Goal: Entertainment & Leisure: Consume media (video, audio)

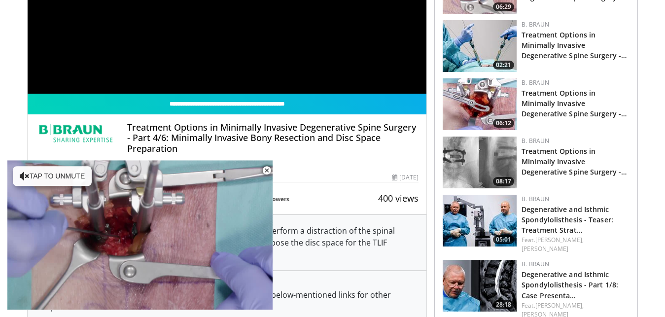
scroll to position [168, 0]
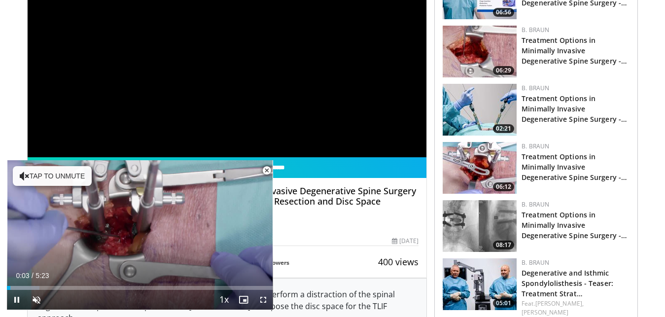
click at [265, 170] on span "Video Player" at bounding box center [267, 171] width 20 height 20
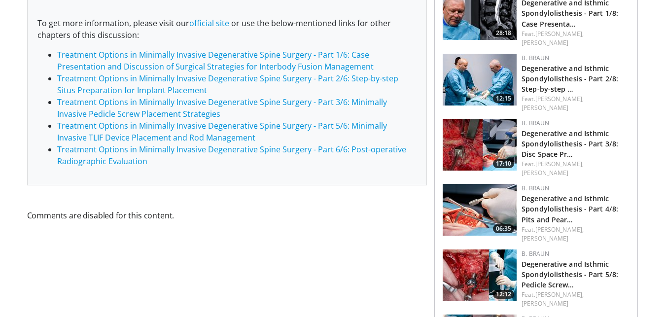
scroll to position [335, 0]
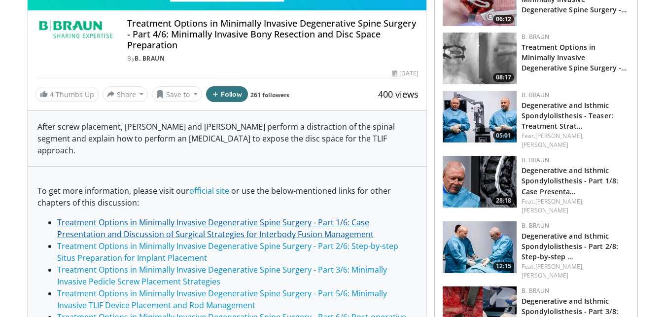
click at [265, 217] on link "Treatment Options in Minimally Invasive Degenerative Spine Surgery - Part 1/6: …" at bounding box center [215, 228] width 317 height 23
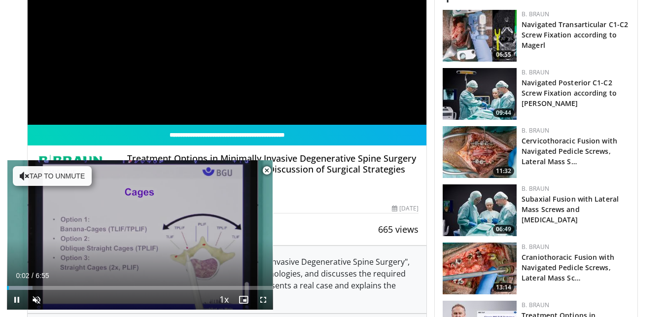
click at [266, 173] on span "Video Player" at bounding box center [267, 171] width 20 height 20
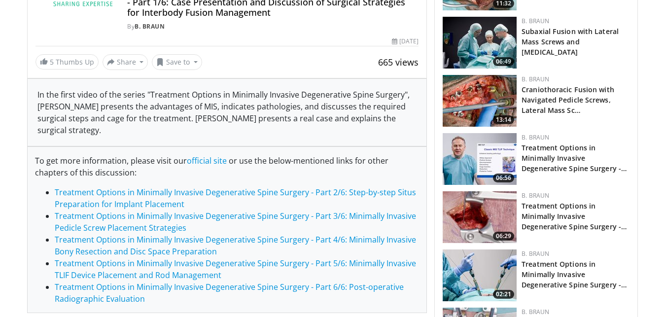
scroll to position [503, 0]
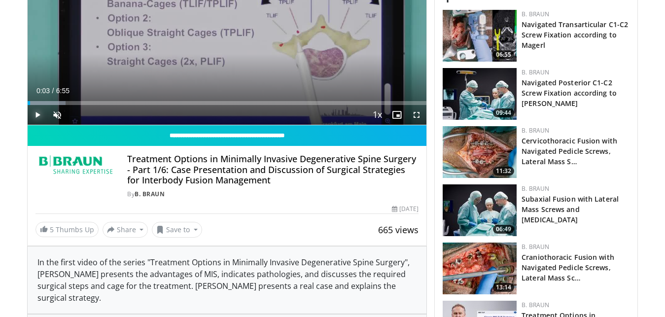
click at [39, 114] on span "Video Player" at bounding box center [38, 115] width 20 height 20
click at [54, 111] on span "Video Player" at bounding box center [57, 115] width 20 height 20
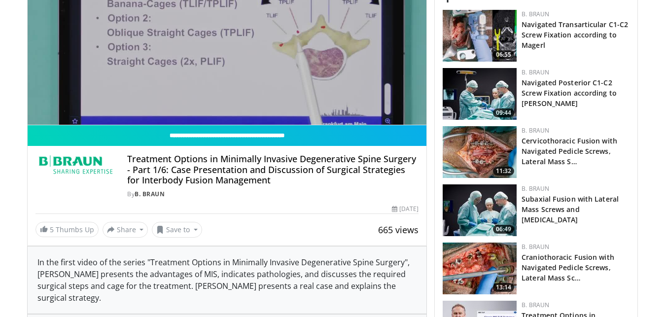
scroll to position [335, 0]
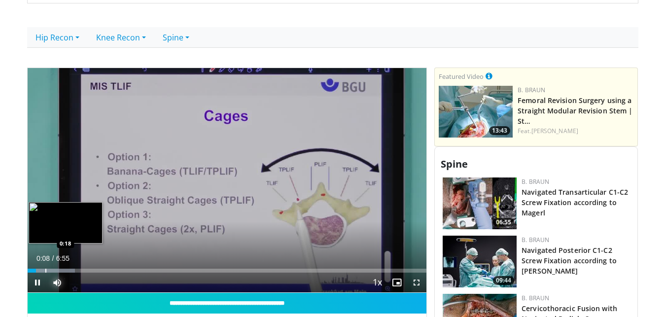
click at [45, 269] on div "Loaded : 11.93% 0:08 0:18" at bounding box center [227, 271] width 399 height 4
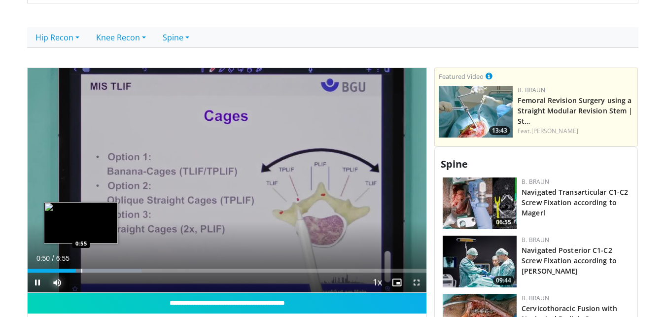
click at [79, 268] on div "Loaded : 28.65% 0:50 0:55" at bounding box center [227, 267] width 399 height 9
click at [87, 268] on div "Loaded : 28.65% 0:56 1:02" at bounding box center [227, 267] width 399 height 9
click at [94, 272] on div "Progress Bar" at bounding box center [94, 271] width 1 height 4
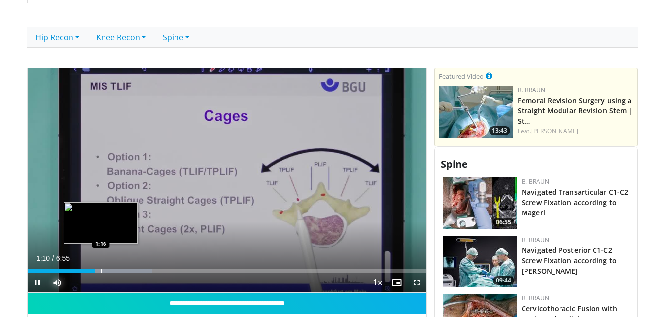
click at [101, 272] on div "Progress Bar" at bounding box center [109, 271] width 87 height 4
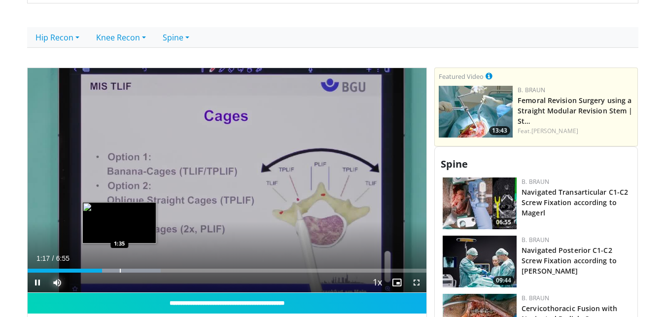
click at [119, 269] on div "Loaded : 33.43% 1:17 1:35" at bounding box center [227, 271] width 399 height 4
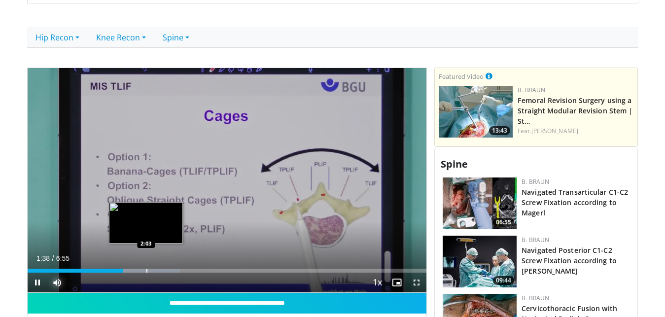
click at [146, 269] on div "Loaded : 38.21% 1:38 2:03" at bounding box center [227, 271] width 399 height 4
click at [158, 267] on div "Loaded : 40.95% 2:04 2:16" at bounding box center [227, 267] width 399 height 9
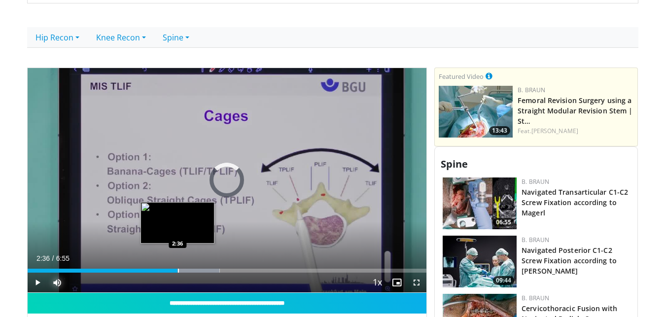
click at [177, 271] on div "Loaded : 48.17% 2:36 2:36" at bounding box center [227, 271] width 399 height 4
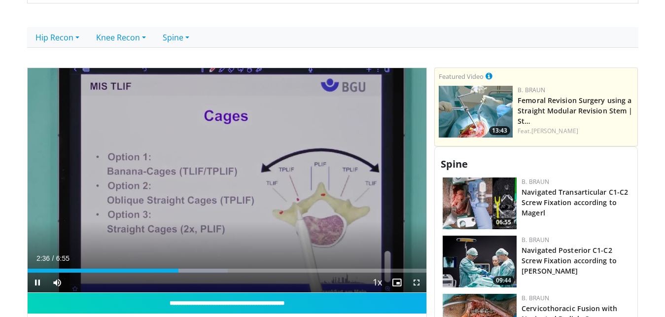
click at [194, 274] on div "Current Time 2:36 / Duration 6:55 Pause Skip Backward Skip Forward Mute Loaded …" at bounding box center [227, 283] width 399 height 20
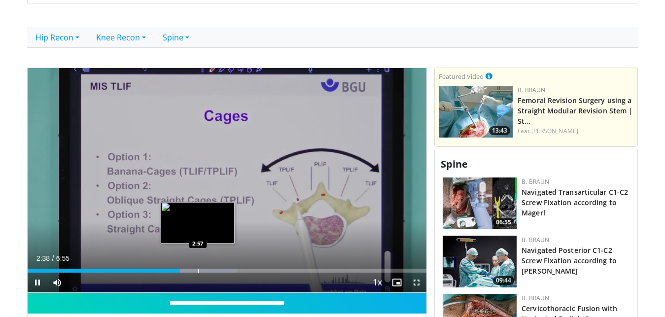
click at [198, 271] on div "Progress Bar" at bounding box center [198, 271] width 1 height 4
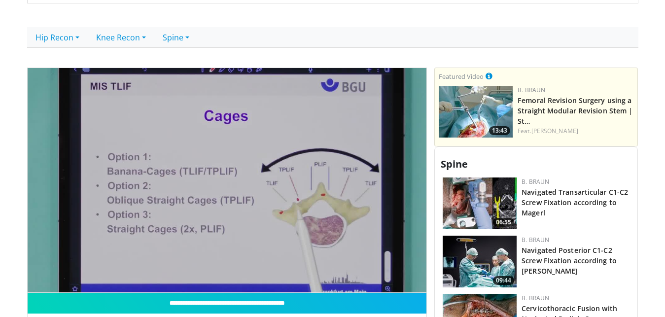
click at [218, 272] on video-js "**********" at bounding box center [227, 180] width 399 height 225
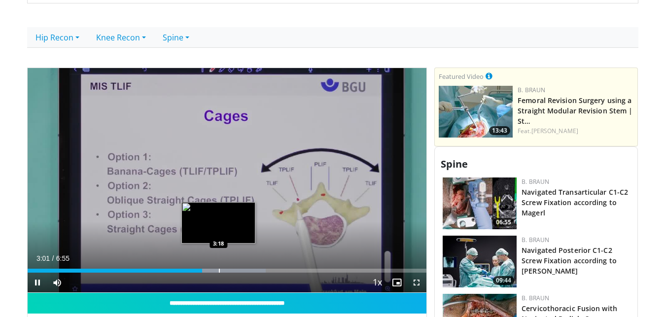
click at [218, 269] on div "Progress Bar" at bounding box center [220, 271] width 92 height 4
click at [221, 271] on div "3:24" at bounding box center [126, 271] width 197 height 4
click at [217, 271] on div "10 seconds Tap to unmute" at bounding box center [227, 180] width 399 height 224
click at [216, 271] on div "3:23" at bounding box center [125, 271] width 195 height 4
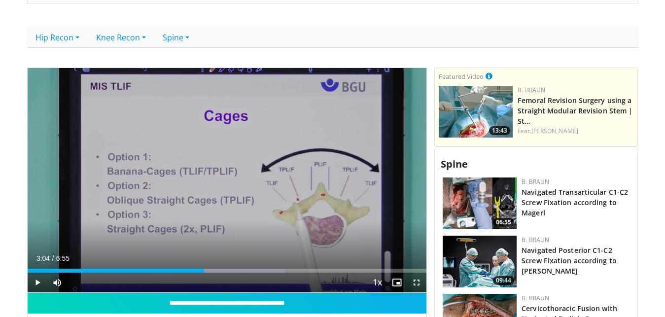
click at [204, 268] on div "Loaded : 64.50% 3:04 3:04" at bounding box center [227, 267] width 399 height 9
click at [33, 286] on span "Video Player" at bounding box center [38, 283] width 20 height 20
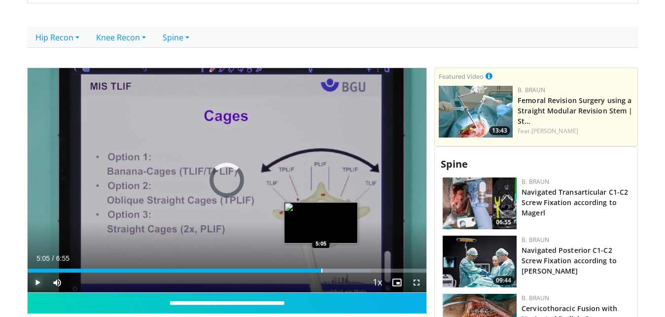
click at [321, 272] on div "Loaded : 86.00% 5:05 5:05" at bounding box center [227, 271] width 399 height 4
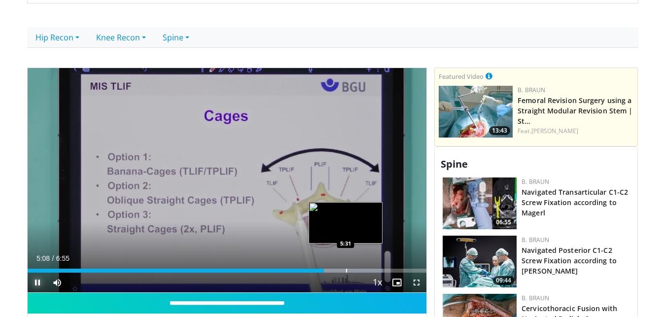
click at [346, 271] on div "Progress Bar" at bounding box center [346, 271] width 1 height 4
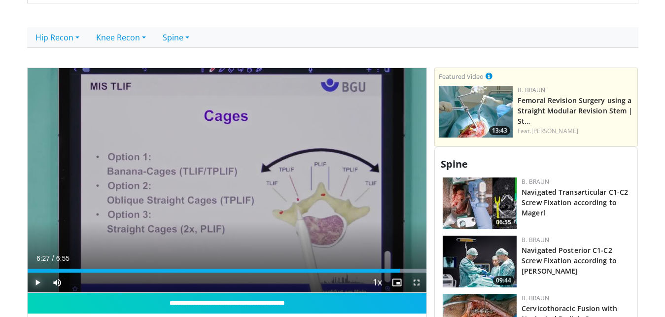
click at [400, 271] on div "Loaded : 100.00% 6:27 6:25" at bounding box center [227, 271] width 399 height 4
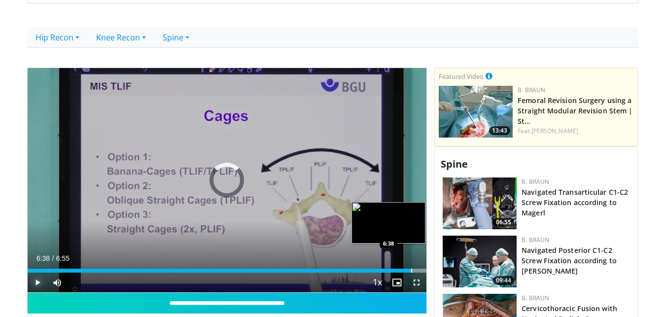
click at [411, 272] on div "Loaded : 100.00% 6:38 6:38" at bounding box center [227, 271] width 399 height 4
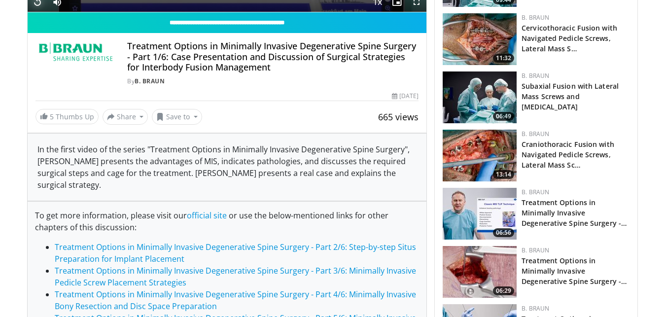
scroll to position [671, 0]
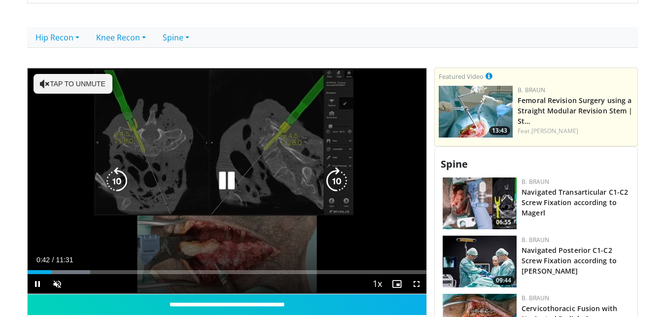
scroll to position [300, 0]
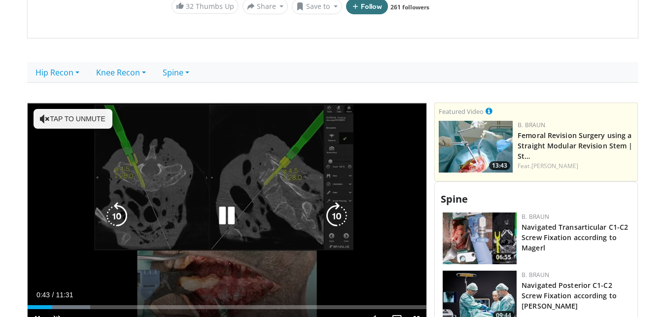
click at [89, 109] on button "Tap to unmute" at bounding box center [73, 119] width 79 height 20
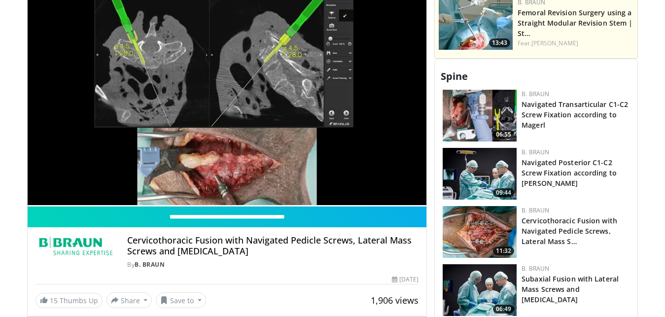
drag, startPoint x: 0, startPoint y: 167, endPoint x: 15, endPoint y: 205, distance: 40.7
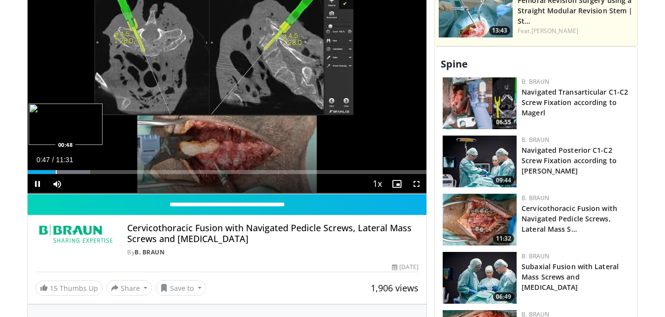
click at [55, 170] on div "Progress Bar" at bounding box center [63, 172] width 56 height 4
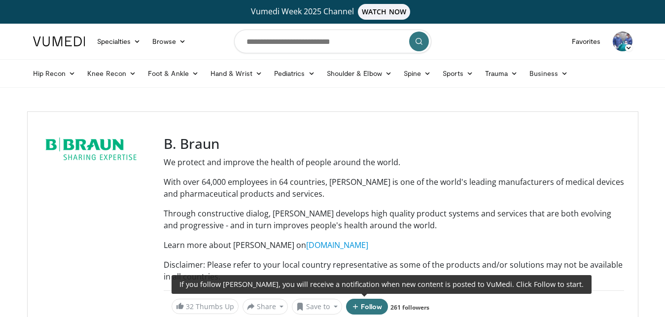
scroll to position [335, 0]
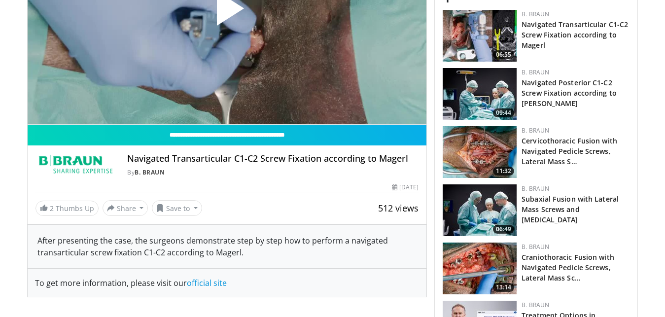
scroll to position [671, 0]
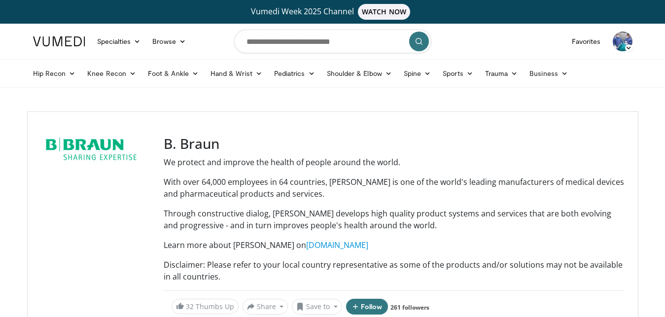
scroll to position [671, 0]
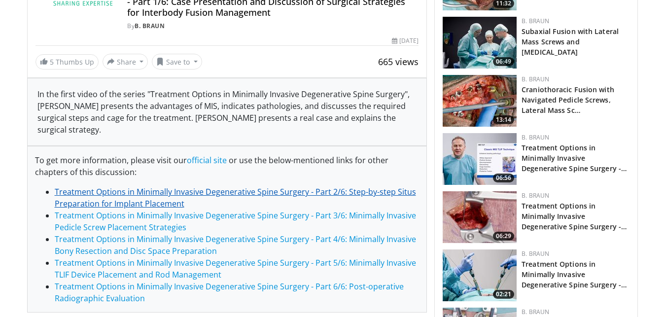
click at [195, 193] on link "Treatment Options in Minimally Invasive Degenerative Spine Surgery - Part 2/6: …" at bounding box center [235, 197] width 361 height 23
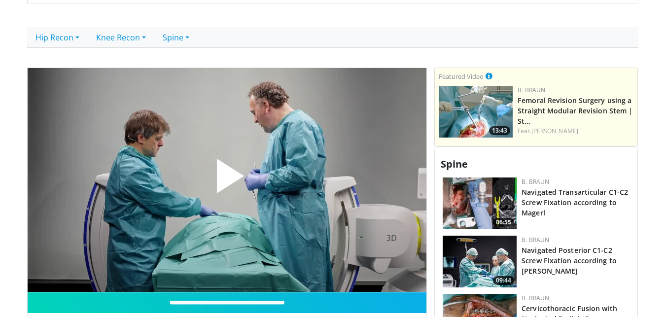
click at [227, 180] on span "Video Player" at bounding box center [227, 180] width 0 height 0
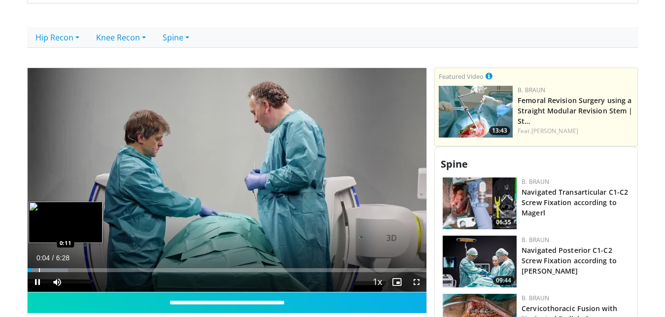
click at [38, 268] on div "Loaded : 10.20% 0:04 0:11" at bounding box center [227, 267] width 399 height 9
click at [77, 267] on div "Loaded : 15.31% 0:13 0:48" at bounding box center [227, 267] width 399 height 9
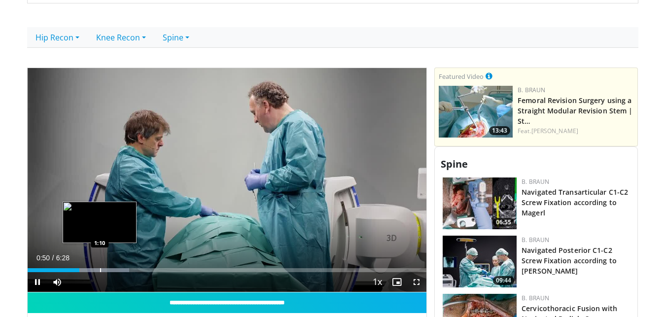
click at [100, 268] on div "Loaded : 25.54% 0:50 1:10" at bounding box center [227, 267] width 399 height 9
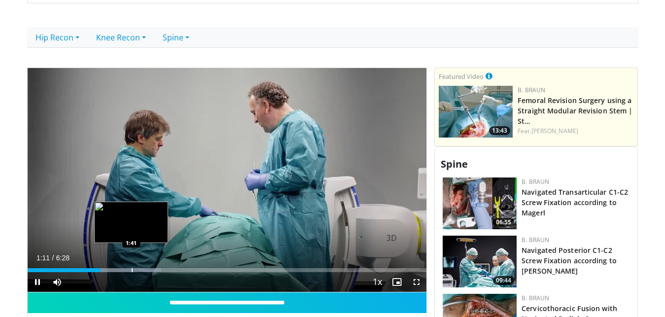
click at [131, 268] on div "Loaded : 33.49% 1:11 1:41" at bounding box center [227, 267] width 399 height 9
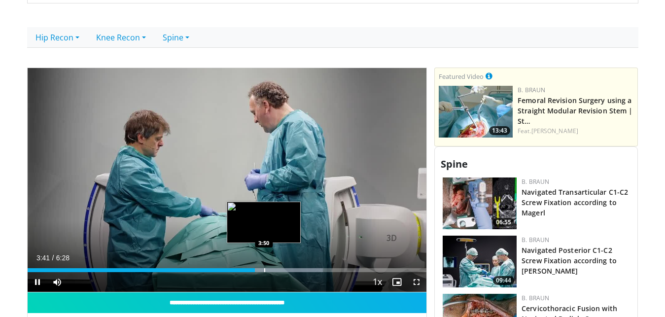
click at [265, 268] on div "Loaded : 74.09% 3:41 3:50" at bounding box center [227, 267] width 399 height 9
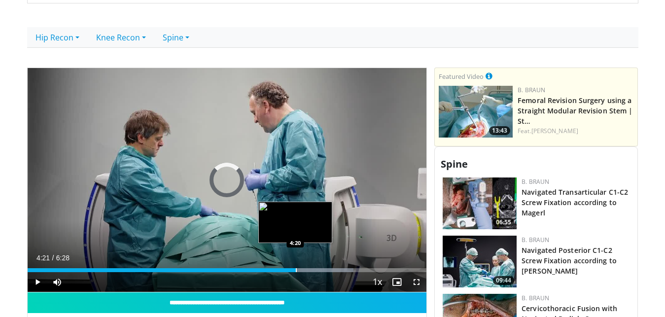
click at [296, 271] on div "Progress Bar" at bounding box center [296, 270] width 1 height 4
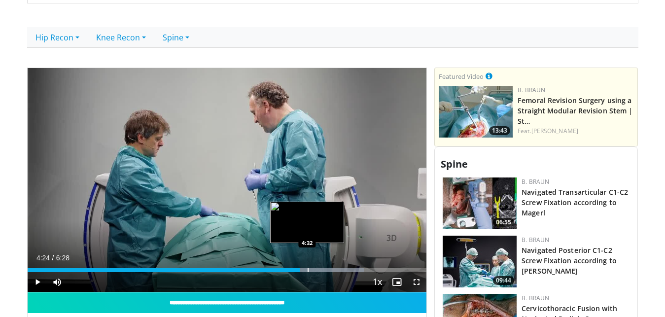
click at [307, 267] on div "Loaded : 84.32% 4:24 4:32" at bounding box center [227, 267] width 399 height 9
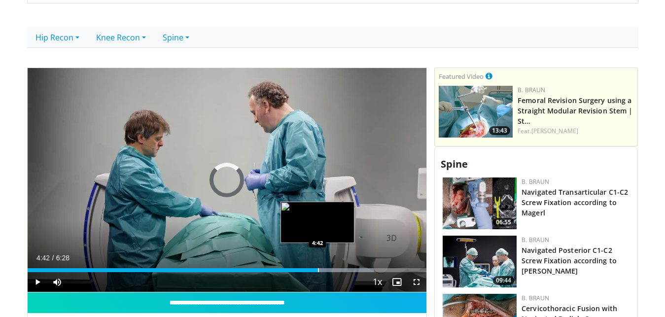
click at [318, 268] on div "Loaded : 86.87% 4:34 4:42" at bounding box center [227, 267] width 399 height 9
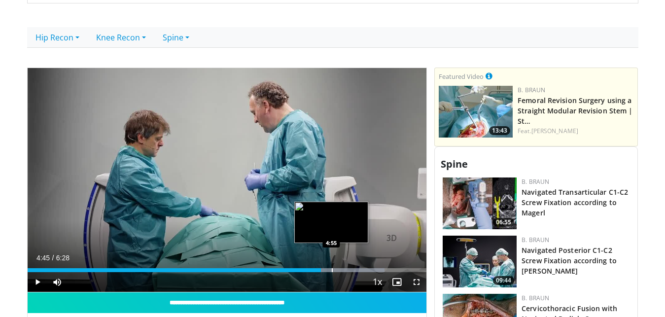
click at [331, 268] on div "Loaded : 89.43% 4:45 4:55" at bounding box center [227, 267] width 399 height 9
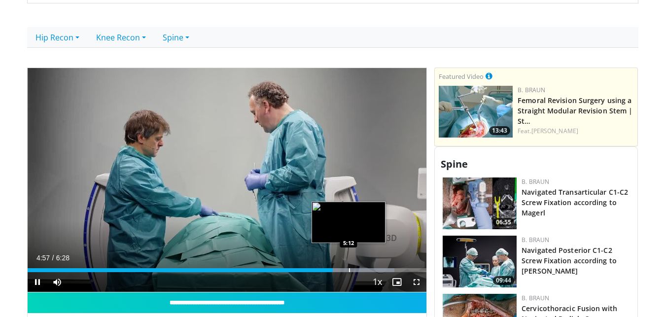
click at [349, 270] on div "Loaded : 91.98% 4:57 5:12" at bounding box center [227, 270] width 399 height 4
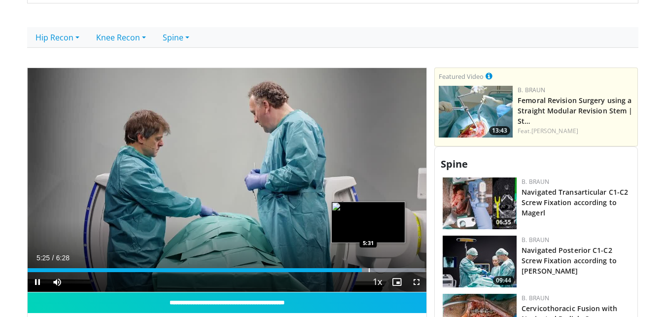
click at [368, 268] on div "Loaded : 99.65% 5:25 5:31" at bounding box center [227, 267] width 399 height 9
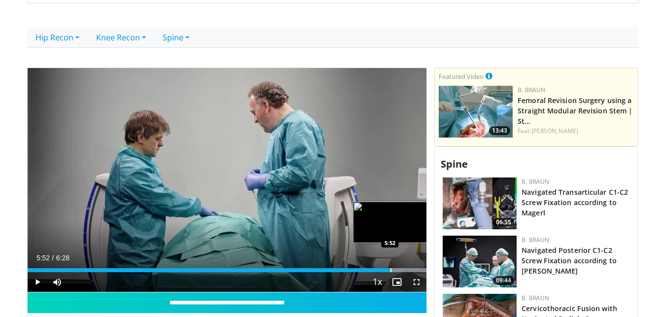
click at [390, 266] on div "Loaded : 100.00% 5:32 5:52" at bounding box center [227, 267] width 399 height 9
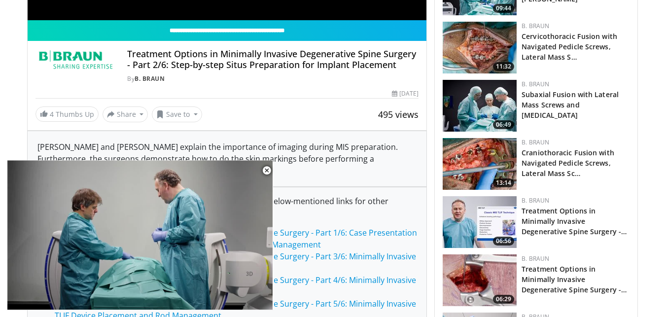
scroll to position [671, 0]
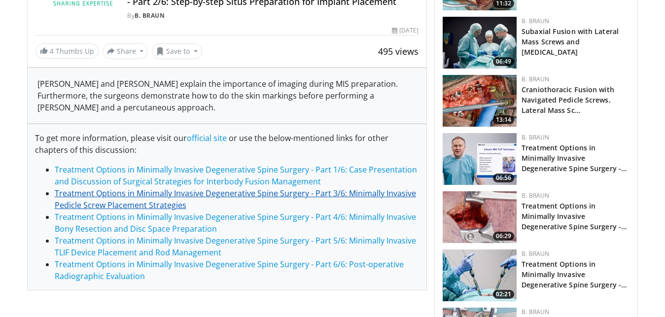
scroll to position [671, 0]
click at [338, 191] on link "Treatment Options in Minimally Invasive Degenerative Spine Surgery - Part 3/6: …" at bounding box center [235, 199] width 361 height 23
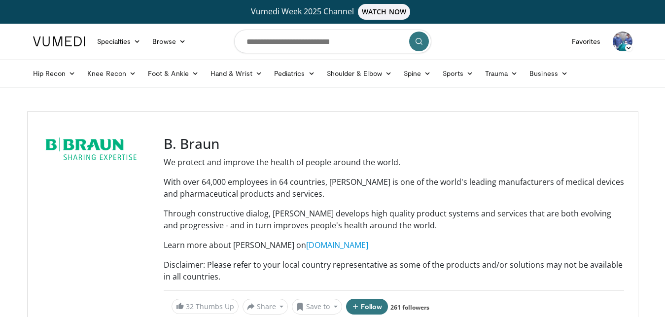
scroll to position [335, 0]
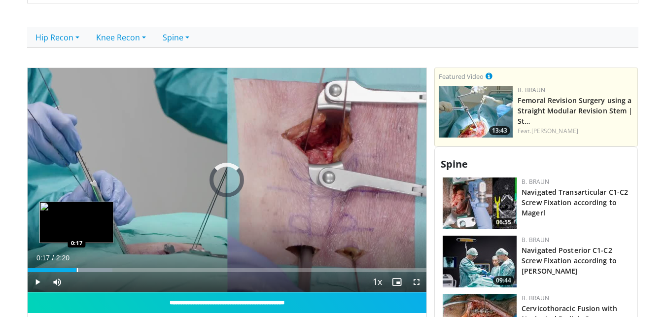
click at [76, 268] on div "Loaded : 21.29% 0:17 0:17" at bounding box center [227, 267] width 399 height 9
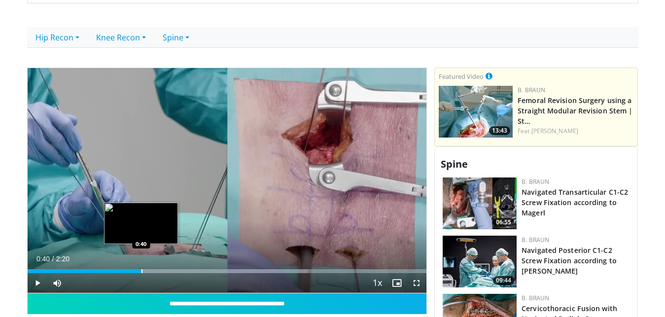
click at [141, 269] on div "Loaded : 70.34% 0:40 0:40" at bounding box center [227, 268] width 399 height 9
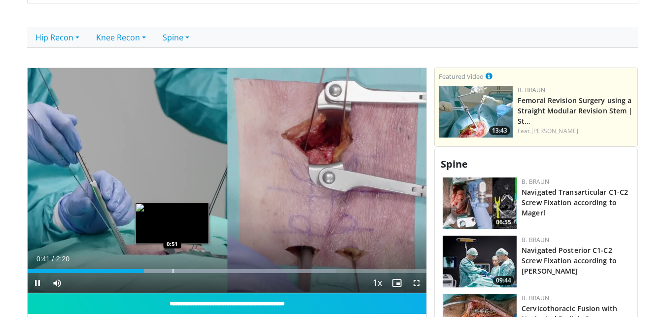
click at [172, 267] on div "Loaded : 77.38% 0:41 0:51" at bounding box center [227, 268] width 399 height 9
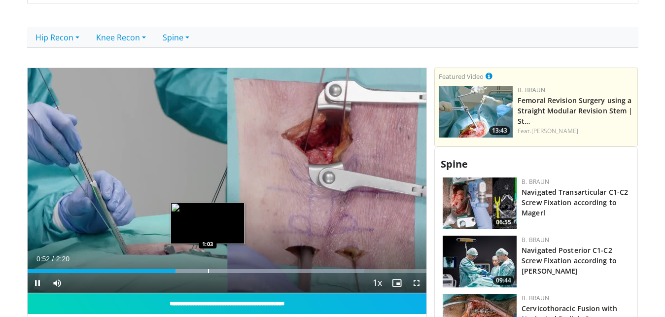
click at [208, 270] on div "Progress Bar" at bounding box center [227, 271] width 275 height 4
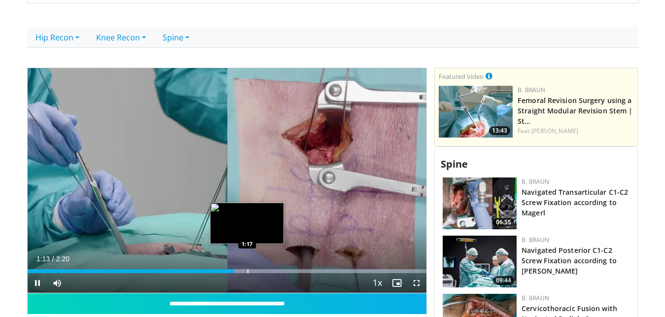
click at [248, 272] on div "Progress Bar" at bounding box center [248, 271] width 1 height 4
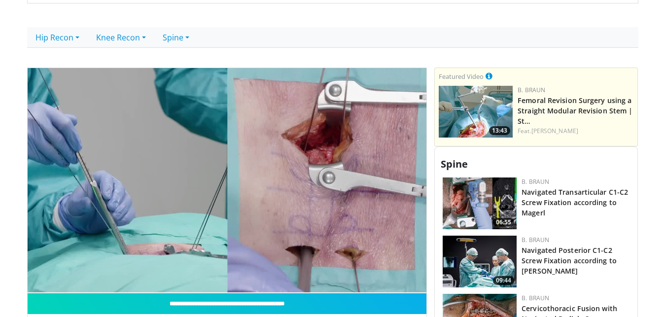
click at [267, 272] on div "10 seconds Tap to unmute" at bounding box center [227, 180] width 399 height 225
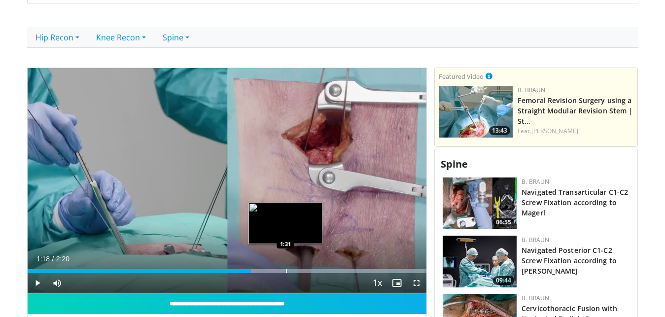
click at [285, 271] on div "Loaded : 99.35% 1:18 1:31" at bounding box center [227, 271] width 399 height 4
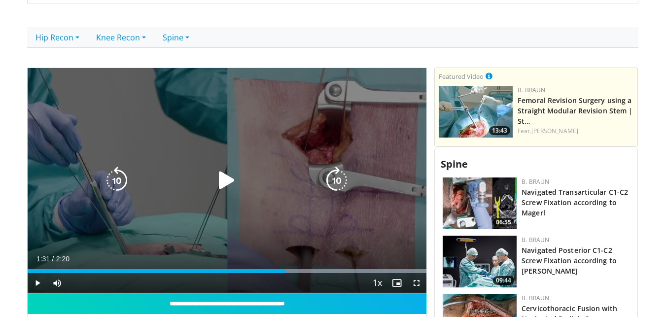
click at [229, 177] on icon "Video Player" at bounding box center [227, 181] width 28 height 28
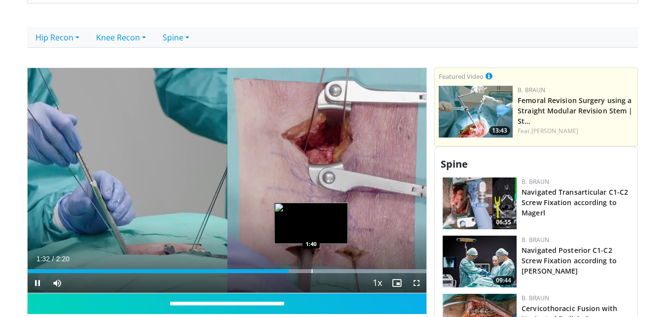
click at [313, 270] on div "Loaded : 100.00% 1:32 1:40" at bounding box center [227, 271] width 399 height 4
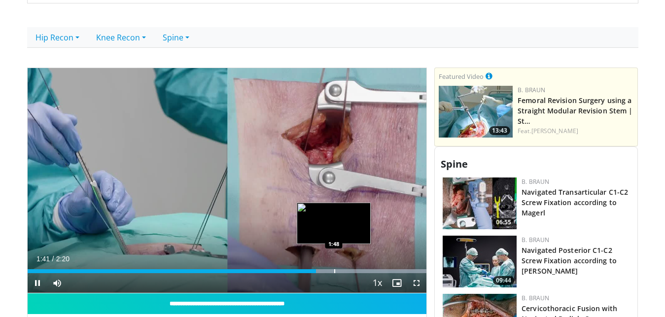
click at [334, 268] on div "Loaded : 100.00% 1:41 1:48" at bounding box center [227, 268] width 399 height 9
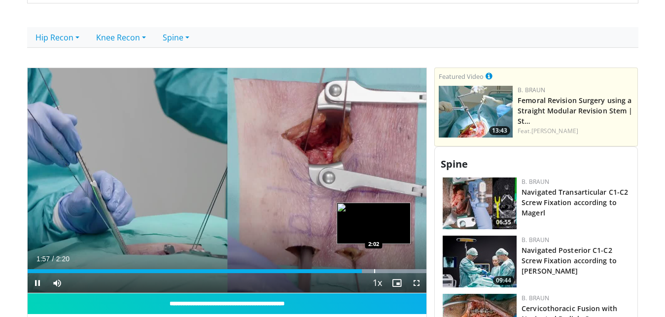
click at [374, 270] on div "Progress Bar" at bounding box center [314, 271] width 223 height 4
click at [391, 272] on div "Progress Bar" at bounding box center [391, 271] width 1 height 4
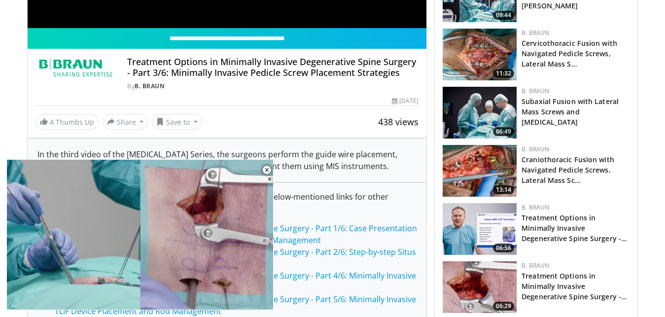
scroll to position [671, 0]
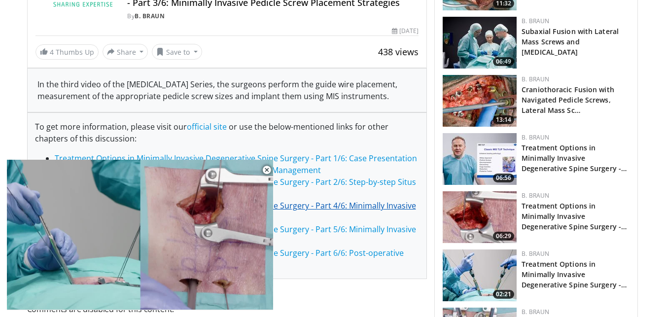
click at [346, 214] on link "Treatment Options in Minimally Invasive Degenerative Spine Surgery - Part 4/6: …" at bounding box center [235, 211] width 361 height 23
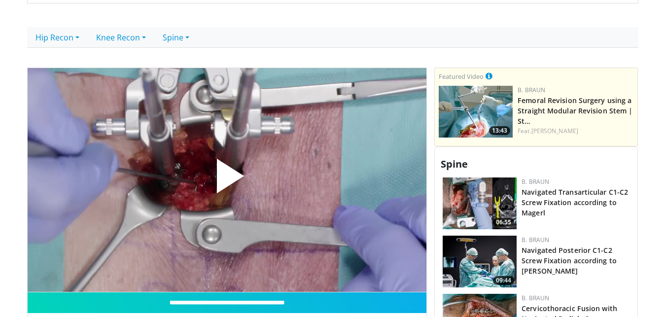
click at [227, 180] on span "Video Player" at bounding box center [227, 180] width 0 height 0
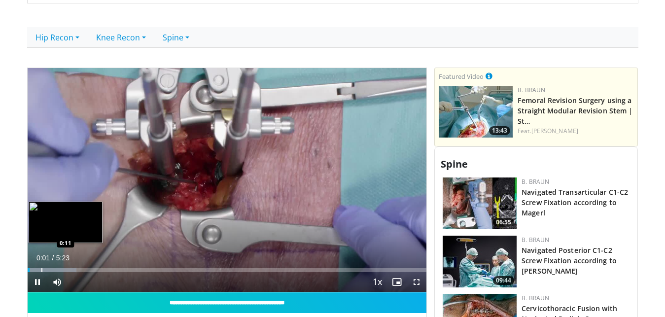
click at [41, 267] on div "Loaded : 12.23% 0:01 0:11" at bounding box center [227, 267] width 399 height 9
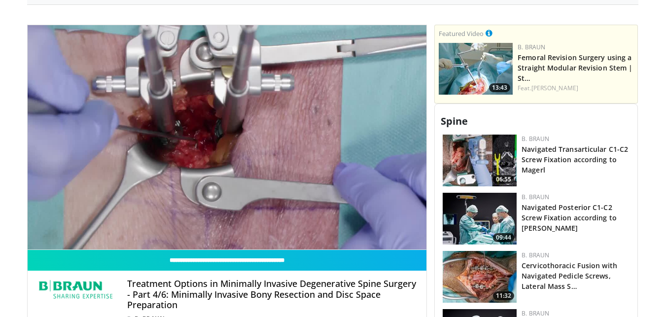
scroll to position [335, 0]
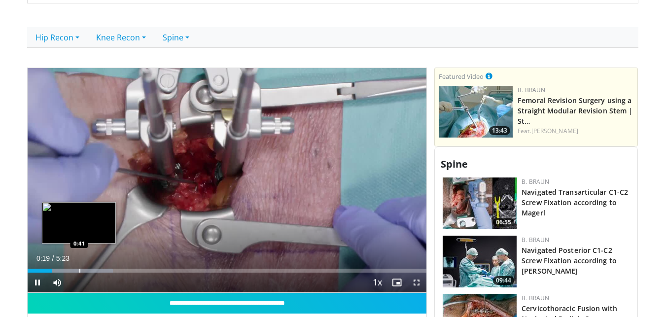
click at [79, 269] on div "Loaded : 21.42% 0:20 0:41" at bounding box center [227, 271] width 399 height 4
click at [92, 270] on div "Progress Bar" at bounding box center [92, 271] width 1 height 4
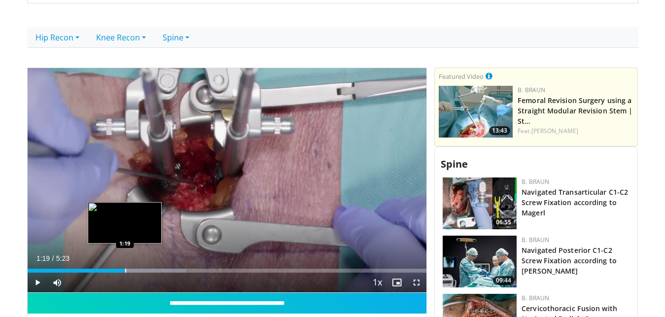
click at [125, 271] on div "Loaded : 39.79% 1:19 1:19" at bounding box center [227, 271] width 399 height 4
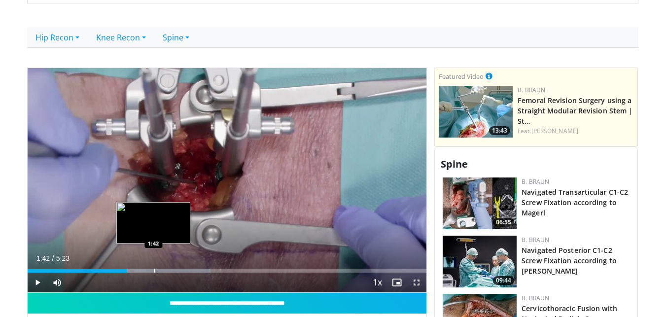
click at [153, 270] on div "Loaded : 45.92% 1:42 1:42" at bounding box center [227, 271] width 399 height 4
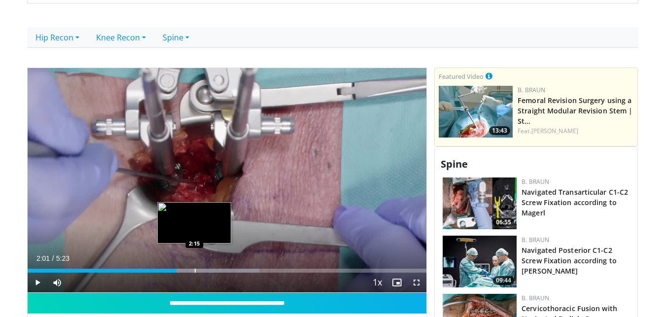
click at [194, 269] on div "Loaded : 58.17% 2:01 2:15" at bounding box center [227, 271] width 399 height 4
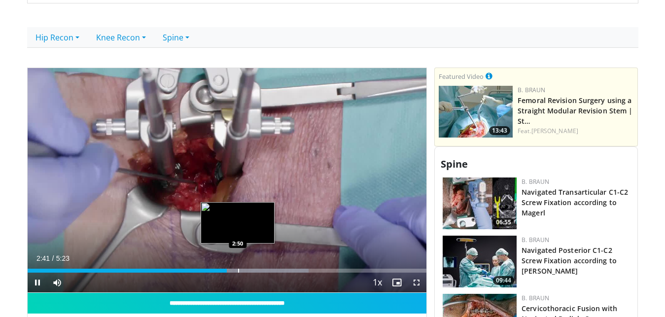
click at [238, 270] on div "Loaded : 70.42% 2:41 2:50" at bounding box center [227, 271] width 399 height 4
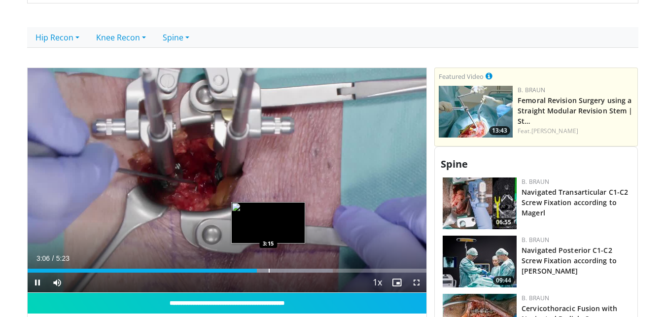
click at [268, 270] on div "Loaded : 76.55% 3:06 3:15" at bounding box center [227, 271] width 399 height 4
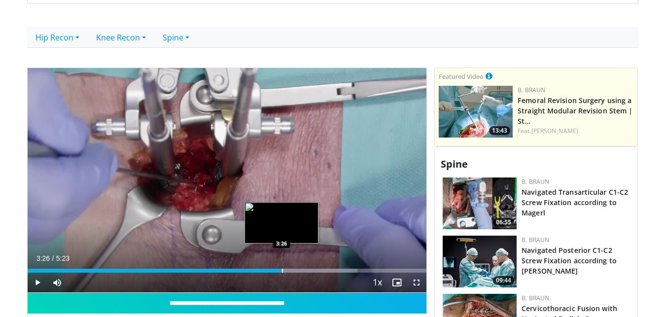
click at [282, 271] on div "Loaded : 82.67% 3:26 3:26" at bounding box center [227, 271] width 399 height 4
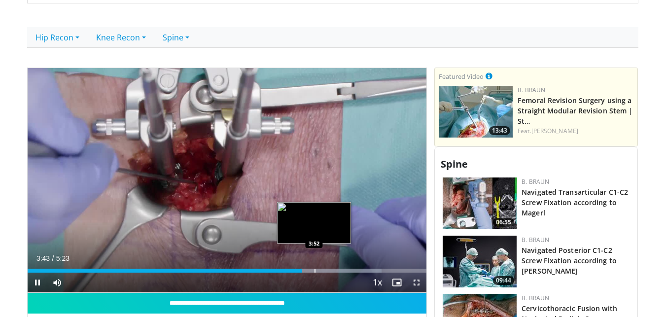
click at [312, 271] on div "Loaded : 88.80% 3:43 3:52" at bounding box center [227, 271] width 399 height 4
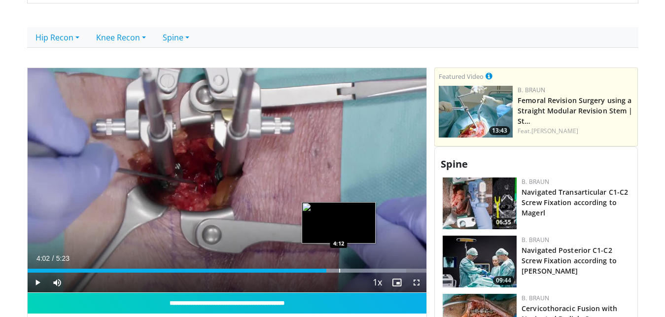
click at [339, 271] on div "Loaded : 94.92% 4:02 4:12" at bounding box center [227, 271] width 399 height 4
click at [351, 271] on div "Loaded : 97.99% 4:13 4:22" at bounding box center [227, 271] width 399 height 4
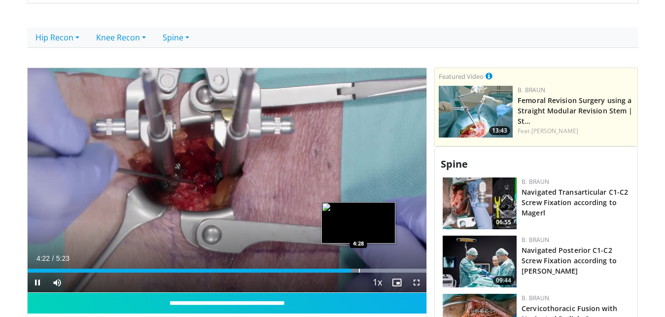
click at [360, 270] on div "Loaded : 100.00% 4:22 4:28" at bounding box center [227, 271] width 399 height 4
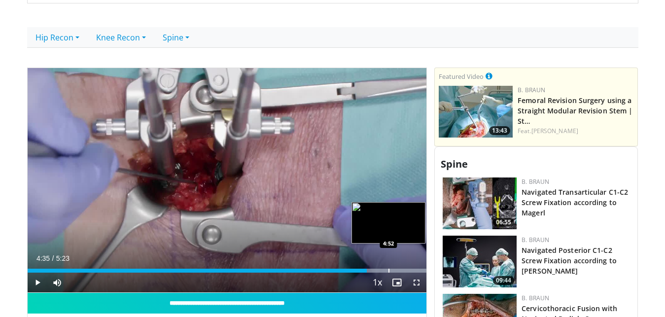
click at [388, 269] on div "Loaded : 100.00% 4:35 4:52" at bounding box center [227, 271] width 399 height 4
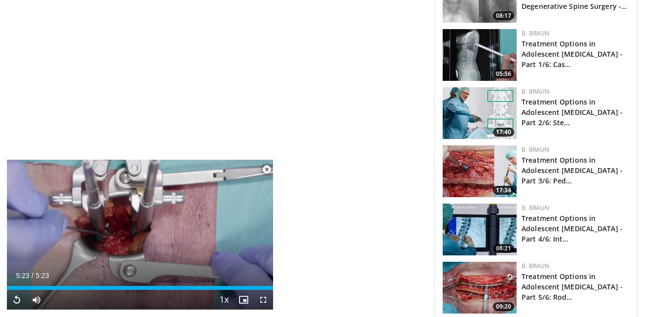
scroll to position [1278, 0]
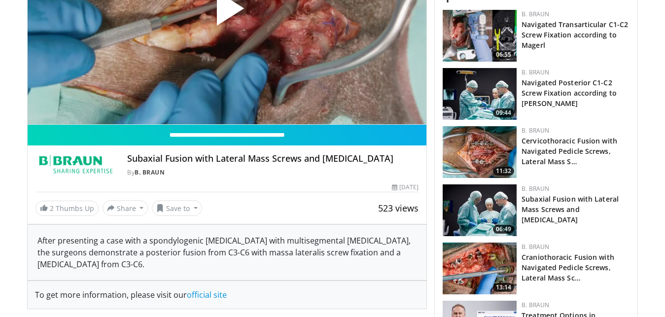
scroll to position [1509, 0]
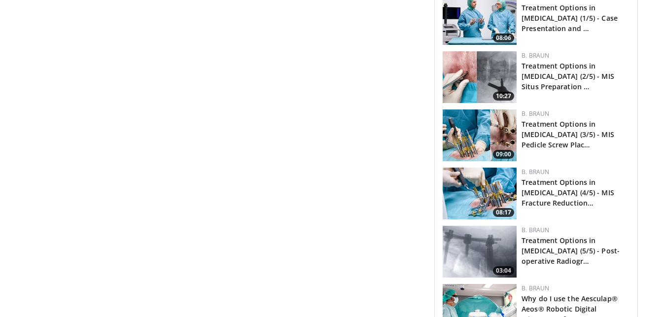
click at [482, 178] on img at bounding box center [480, 194] width 74 height 52
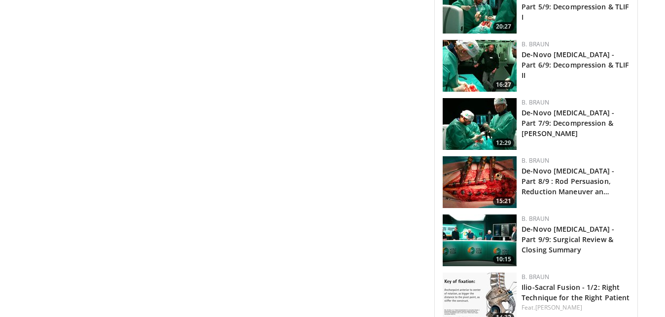
scroll to position [2682, 0]
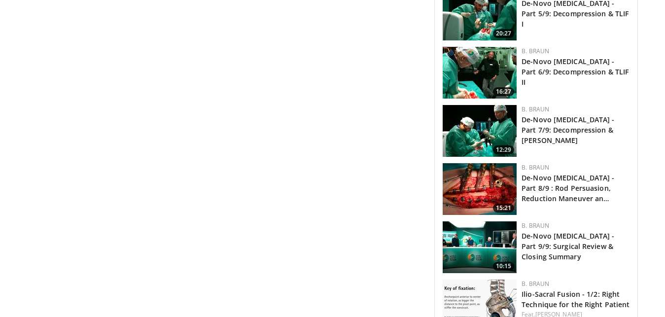
click at [488, 105] on img at bounding box center [480, 131] width 74 height 52
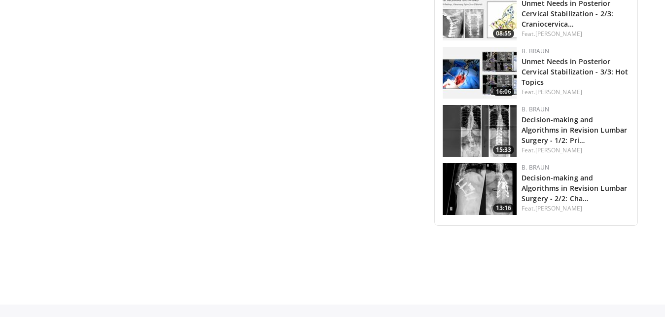
scroll to position [3150, 0]
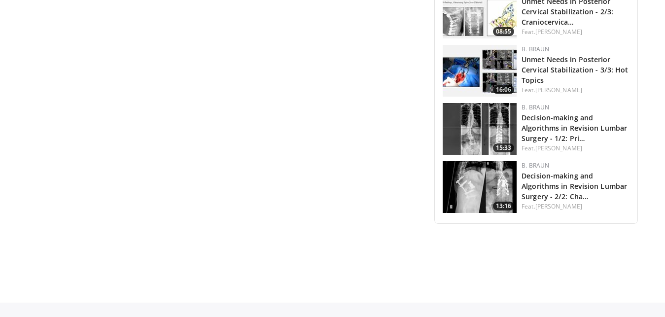
click at [494, 103] on img at bounding box center [480, 129] width 74 height 52
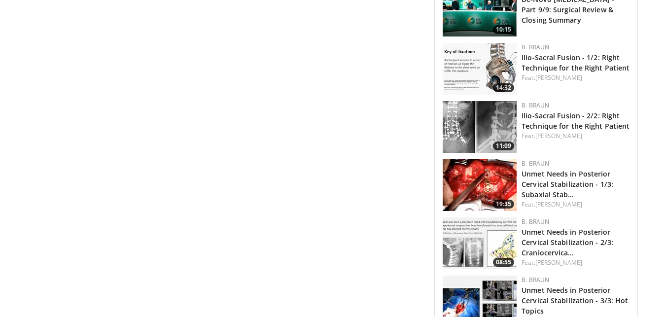
scroll to position [2982, 0]
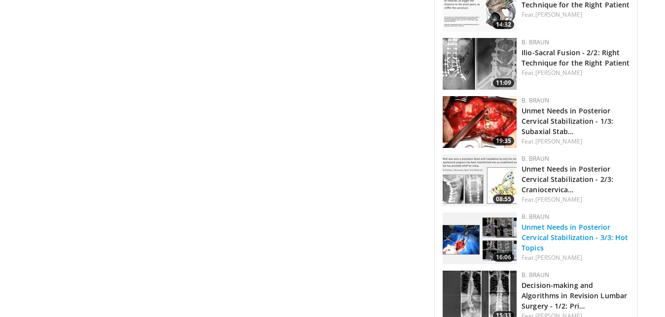
click at [551, 222] on link "Unmet Needs in Posterior Cervical Stabilization - 3/3: Hot Topics" at bounding box center [575, 237] width 106 height 30
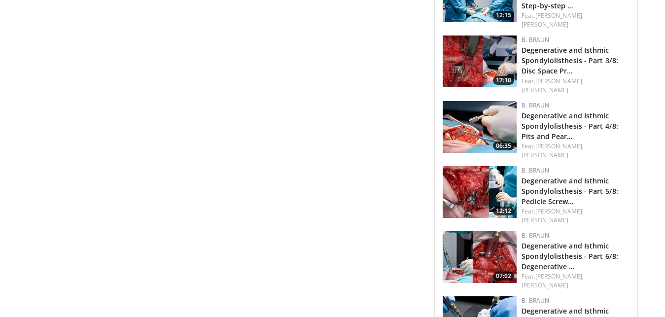
scroll to position [2012, 0]
click at [487, 38] on img at bounding box center [480, 61] width 74 height 52
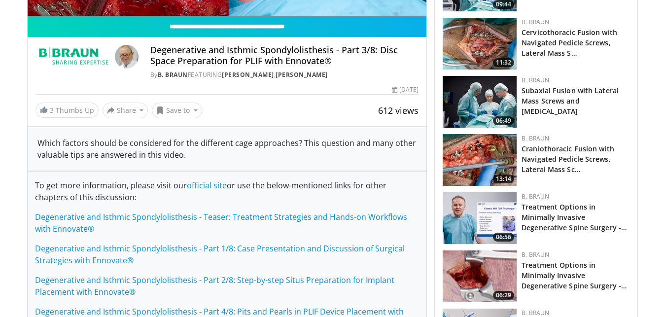
scroll to position [671, 0]
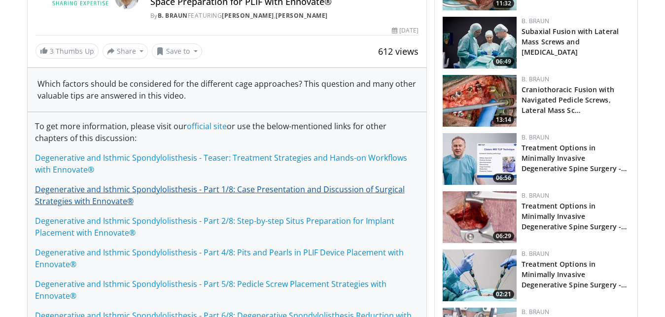
click at [192, 193] on link "Degenerative and Isthmic Spondylolisthesis - Part 1/8: Case Presentation and Di…" at bounding box center [220, 195] width 370 height 23
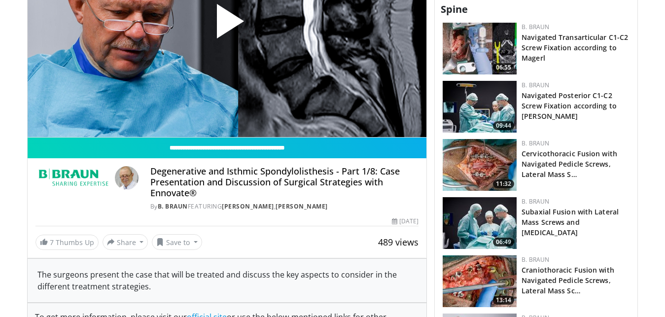
scroll to position [335, 0]
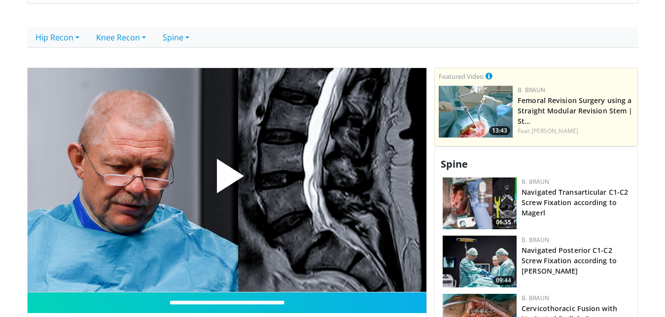
click at [227, 180] on span "Video Player" at bounding box center [227, 180] width 0 height 0
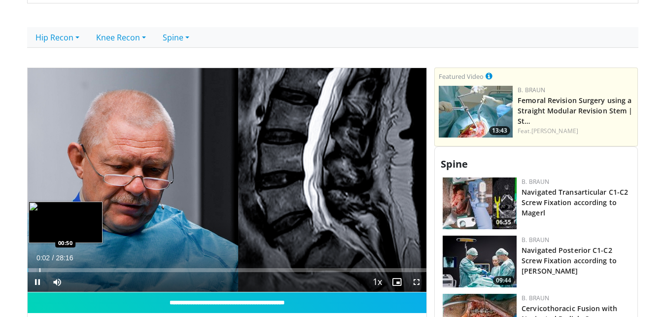
click at [39, 268] on div "Loaded : 2.33% 00:02 00:50" at bounding box center [227, 267] width 399 height 9
click at [48, 267] on div "Loaded : 5.26% 00:51 01:27" at bounding box center [227, 267] width 399 height 9
click at [68, 268] on div "Loaded : 6.43% 01:28 02:53" at bounding box center [227, 267] width 399 height 9
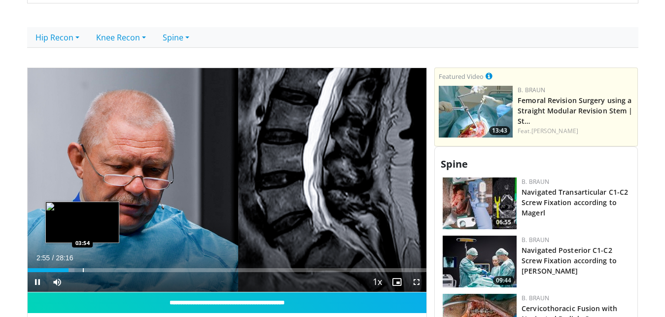
click at [86, 270] on div "Loaded : 11.79% 02:55 03:54" at bounding box center [227, 270] width 399 height 4
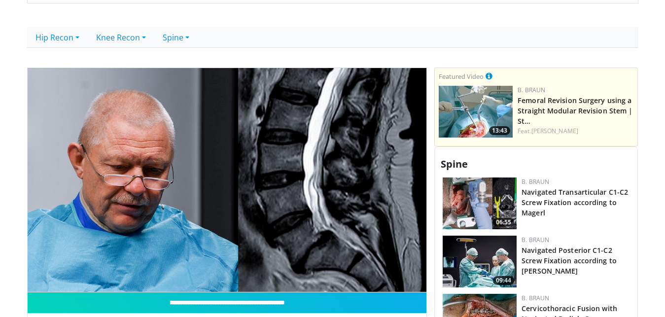
click at [115, 271] on div "10 seconds Tap to unmute" at bounding box center [227, 180] width 399 height 224
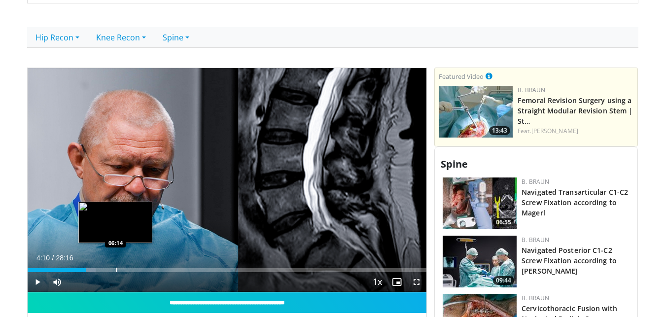
click at [117, 271] on div "Loaded : 17.09% 04:10 06:14" at bounding box center [227, 270] width 399 height 4
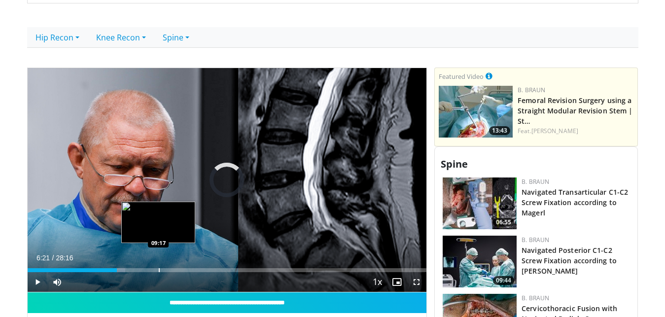
click at [158, 272] on div "Loaded : 24.55% 06:21 09:17" at bounding box center [227, 270] width 399 height 4
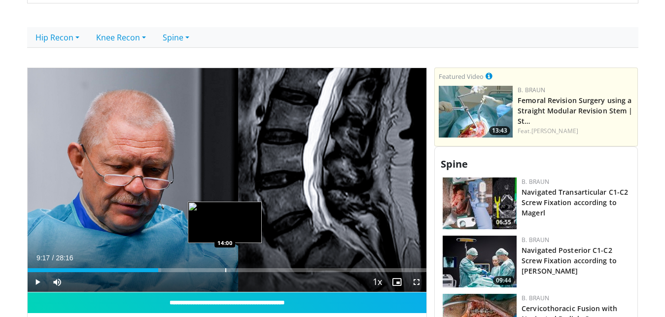
click at [225, 270] on div "Loaded : 33.59% 09:17 14:00" at bounding box center [227, 270] width 399 height 4
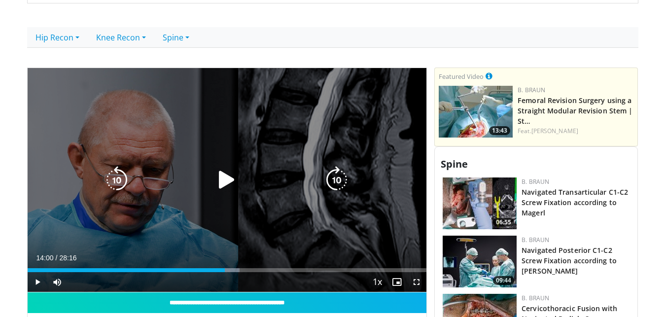
click at [216, 176] on icon "Video Player" at bounding box center [227, 180] width 28 height 28
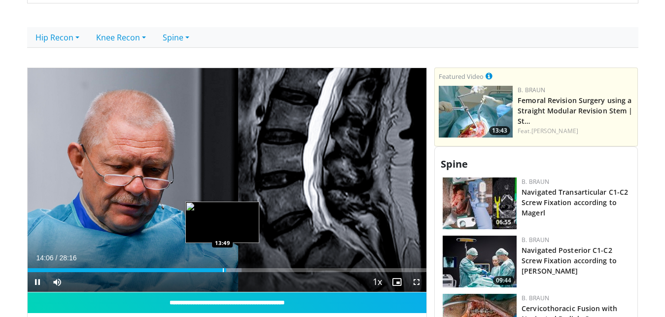
click at [222, 268] on div "Loaded : 53.63% 14:06 13:49" at bounding box center [227, 267] width 399 height 9
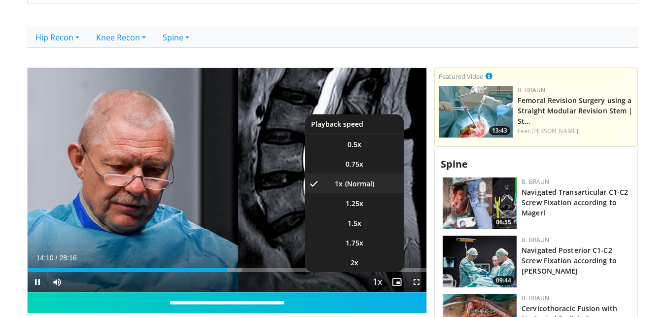
click at [381, 285] on span "Video Player" at bounding box center [377, 283] width 14 height 20
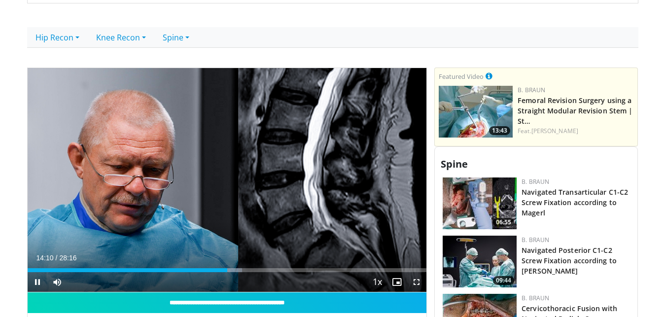
click at [381, 285] on span "Video Player" at bounding box center [377, 283] width 14 height 20
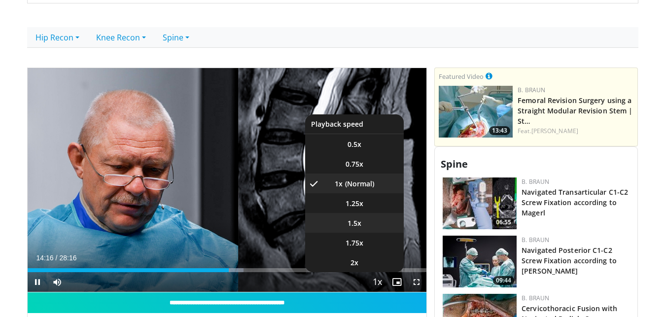
click at [348, 221] on span "1.5x" at bounding box center [355, 223] width 14 height 10
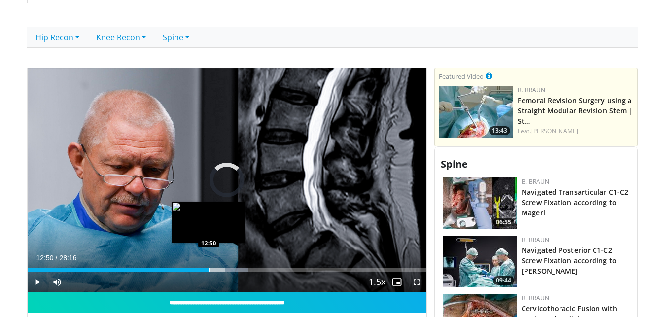
click at [209, 269] on div "12:50" at bounding box center [118, 270] width 181 height 4
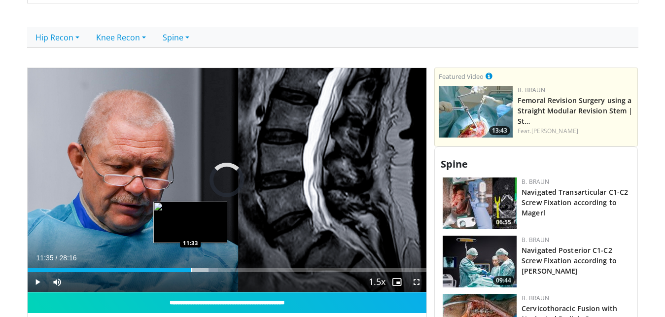
click at [190, 268] on div "Loaded : 47.73% 11:33 11:33" at bounding box center [227, 267] width 399 height 9
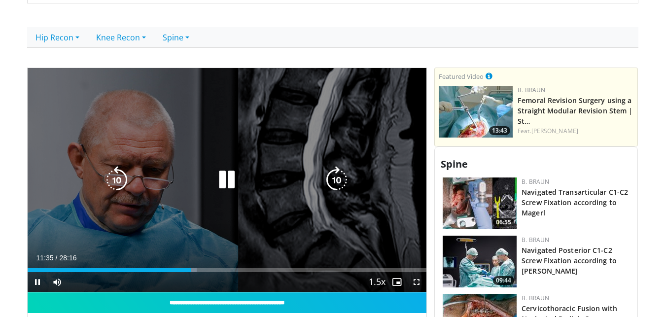
click at [138, 269] on div "Loaded : 42.43% 11:35 07:51" at bounding box center [227, 267] width 399 height 9
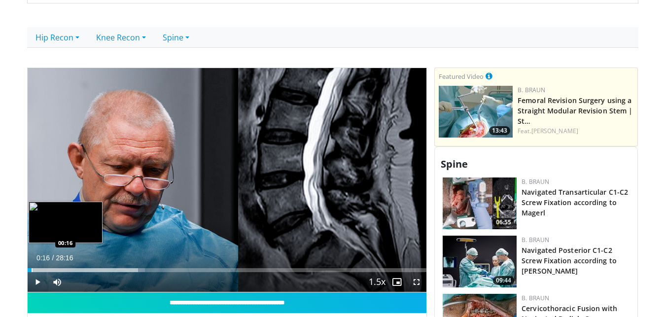
click at [31, 268] on div "Loaded : 29.47% 07:52 00:16" at bounding box center [227, 267] width 399 height 9
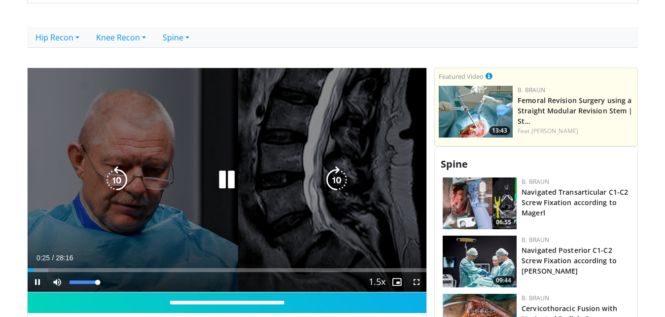
drag, startPoint x: 98, startPoint y: 282, endPoint x: 102, endPoint y: 286, distance: 5.9
click at [102, 286] on video-js "**********" at bounding box center [227, 180] width 399 height 225
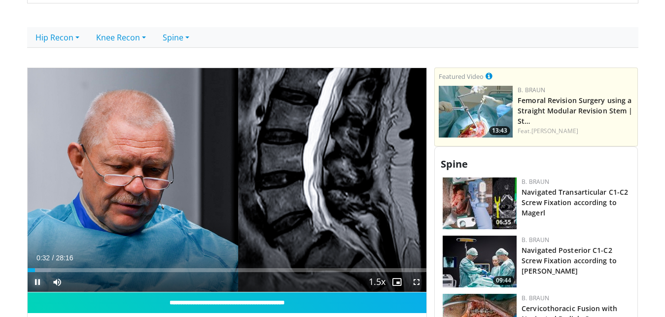
click at [36, 284] on span "Video Player" at bounding box center [38, 282] width 20 height 20
click at [33, 281] on span "Video Player" at bounding box center [38, 282] width 20 height 20
click at [421, 284] on span "Video Player" at bounding box center [417, 282] width 20 height 20
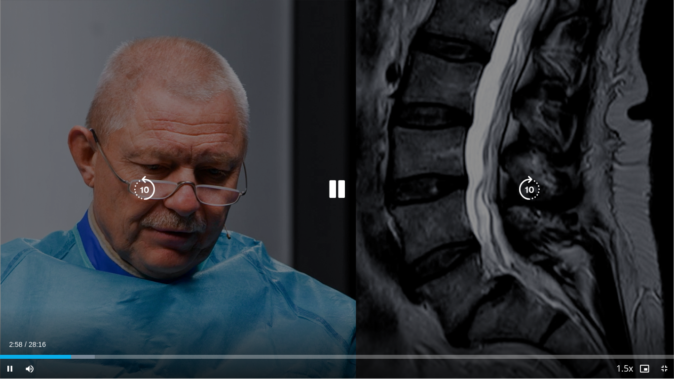
click at [328, 191] on icon "Video Player" at bounding box center [337, 190] width 28 height 28
click at [341, 186] on icon "Video Player" at bounding box center [337, 190] width 28 height 28
click at [327, 190] on icon "Video Player" at bounding box center [337, 190] width 28 height 28
click at [331, 191] on icon "Video Player" at bounding box center [337, 190] width 28 height 28
click at [341, 193] on icon "Video Player" at bounding box center [337, 190] width 28 height 28
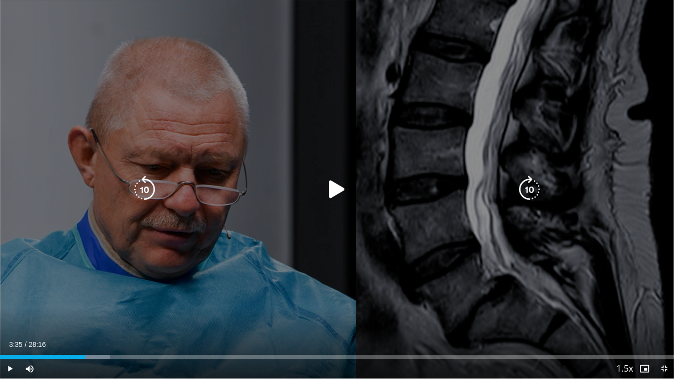
click at [334, 192] on icon "Video Player" at bounding box center [337, 190] width 28 height 28
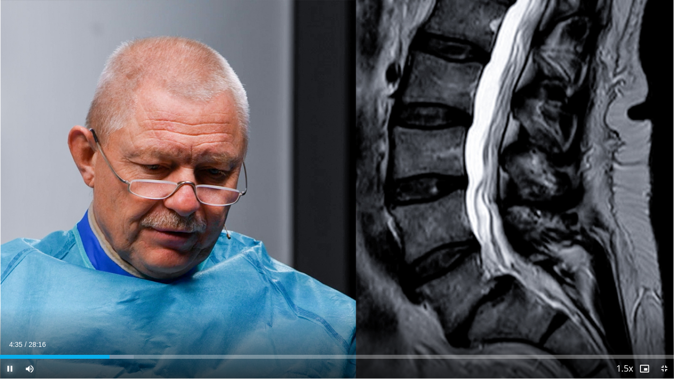
click at [5, 317] on span "Video Player" at bounding box center [10, 368] width 20 height 20
click at [4, 317] on span "Video Player" at bounding box center [10, 368] width 20 height 20
click at [10, 317] on span "Video Player" at bounding box center [10, 368] width 20 height 20
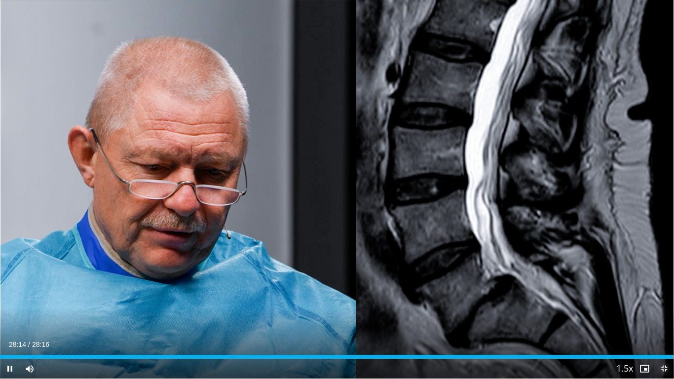
click at [665, 317] on span "Video Player" at bounding box center [664, 368] width 20 height 20
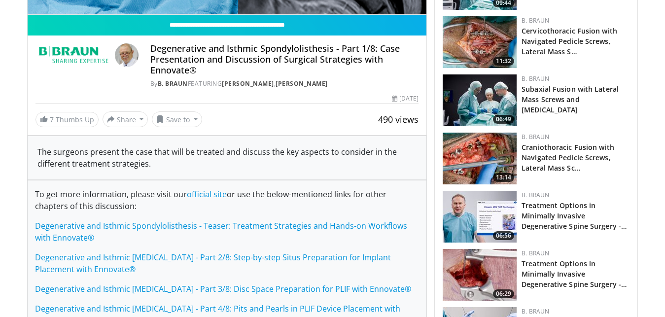
scroll to position [671, 0]
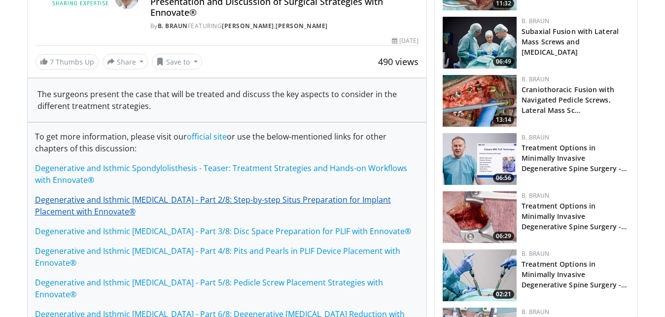
click at [154, 199] on link "Degenerative and Isthmic [MEDICAL_DATA] - Part 2/8: Step-by-step Situs Preparat…" at bounding box center [213, 205] width 356 height 23
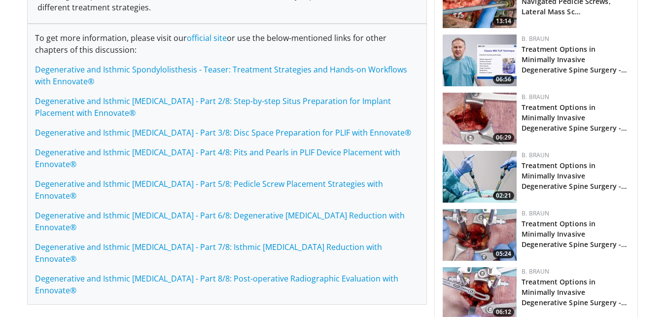
scroll to position [838, 0]
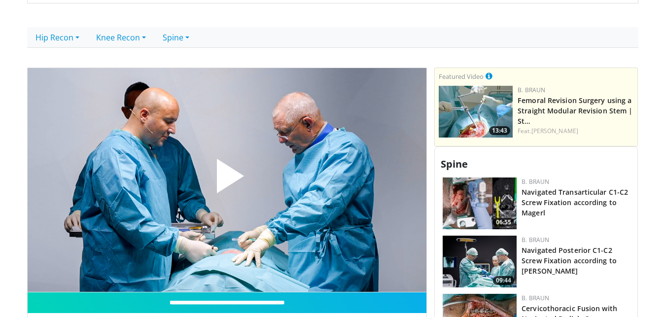
click at [227, 180] on span "Video Player" at bounding box center [227, 180] width 0 height 0
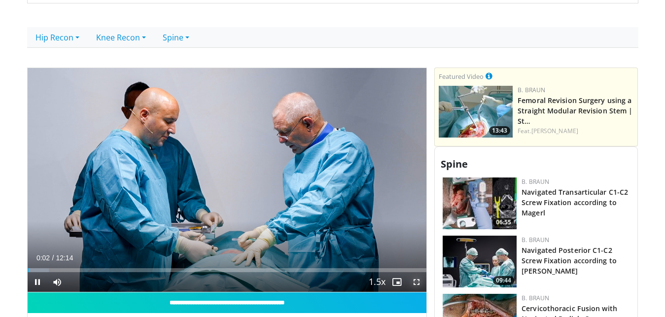
click at [415, 284] on span "Video Player" at bounding box center [417, 282] width 20 height 20
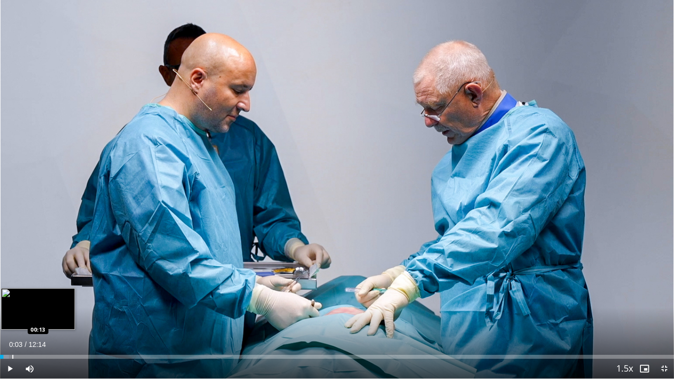
click at [12, 317] on div "Loaded : 1.34% 00:03 00:13" at bounding box center [337, 353] width 674 height 9
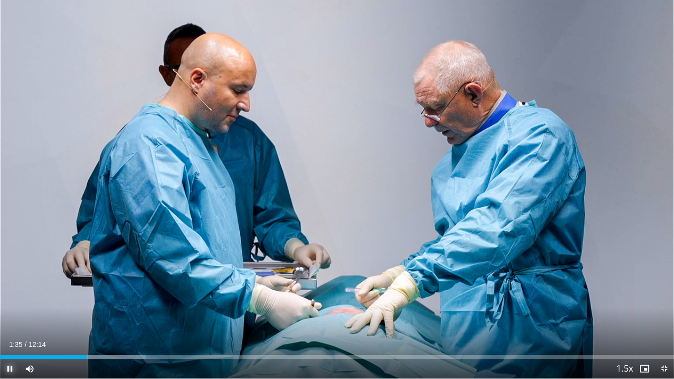
click at [3, 317] on span "Video Player" at bounding box center [10, 368] width 20 height 20
click at [4, 317] on span "Video Player" at bounding box center [10, 368] width 20 height 20
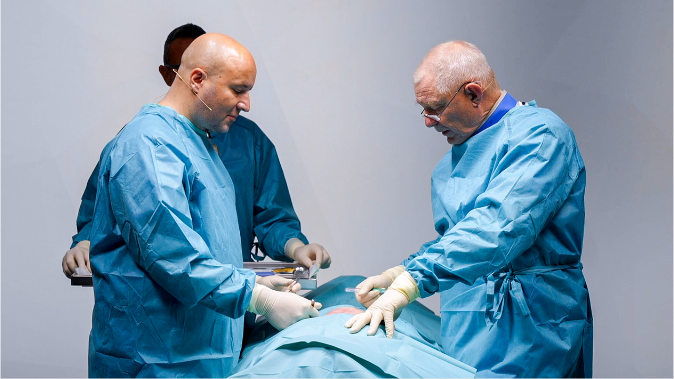
click at [3, 317] on video-js "**********" at bounding box center [337, 189] width 674 height 379
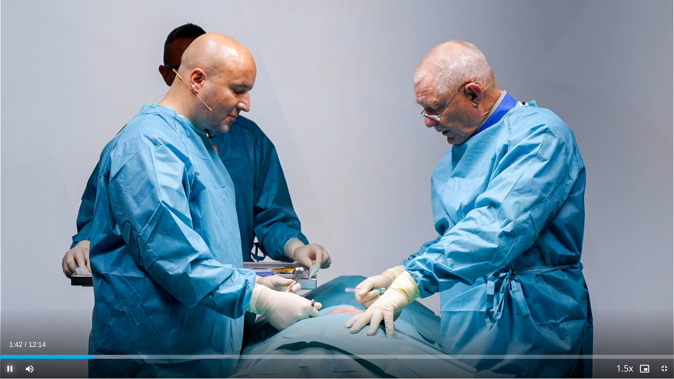
click at [9, 317] on span "Video Player" at bounding box center [10, 368] width 20 height 20
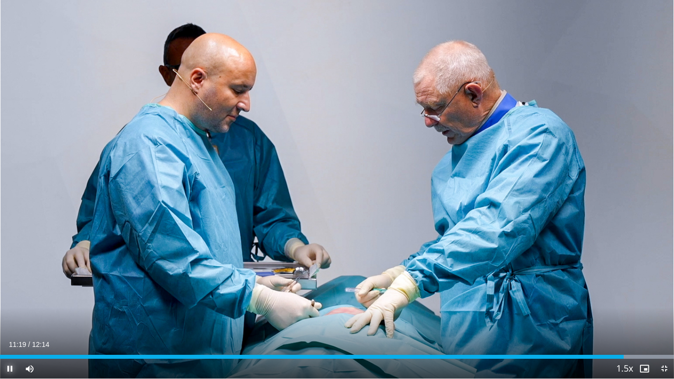
click at [0, 317] on span "Video Player" at bounding box center [10, 368] width 20 height 20
click at [5, 317] on span "Video Player" at bounding box center [10, 368] width 20 height 20
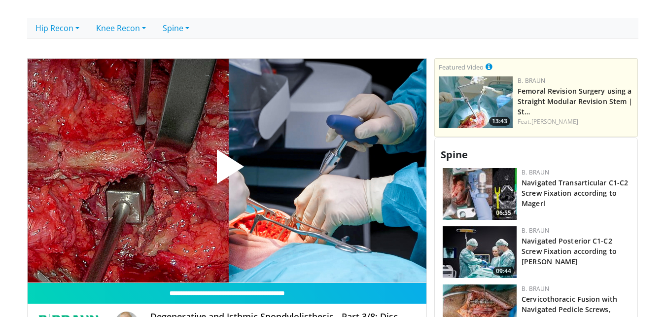
scroll to position [335, 0]
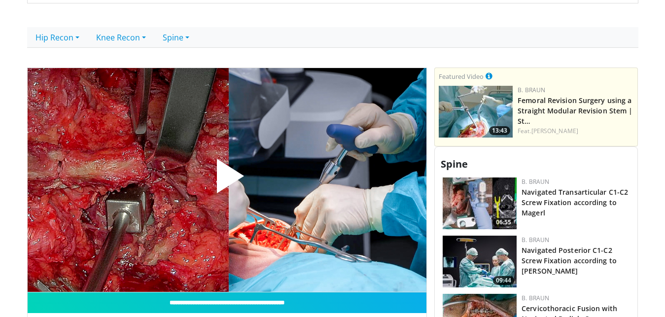
click at [227, 180] on span "Video Player" at bounding box center [227, 180] width 0 height 0
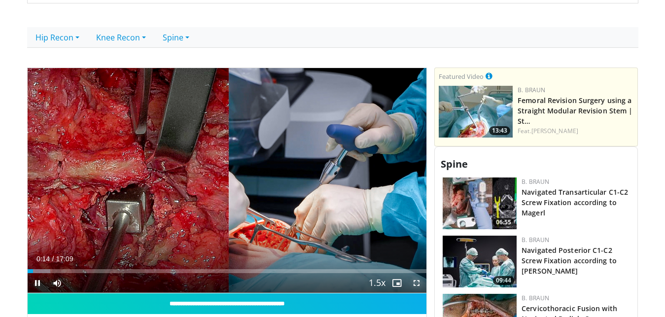
click at [414, 283] on span "Video Player" at bounding box center [417, 283] width 20 height 20
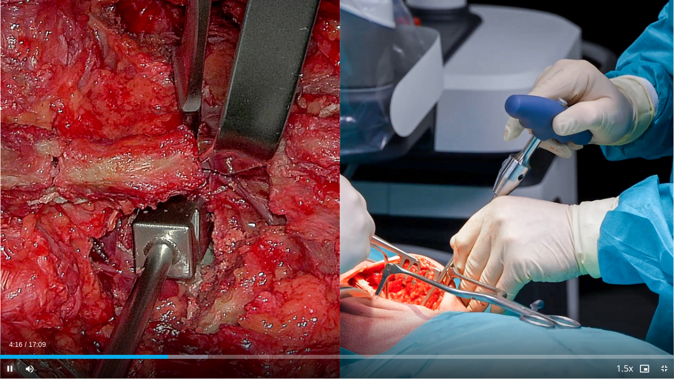
click at [14, 317] on span "Video Player" at bounding box center [10, 368] width 20 height 20
click at [0, 317] on span "Video Player" at bounding box center [10, 368] width 20 height 20
click at [1, 317] on span "Video Player" at bounding box center [10, 368] width 20 height 20
click at [4, 317] on span "Video Player" at bounding box center [10, 368] width 20 height 20
click at [13, 317] on span "Video Player" at bounding box center [10, 368] width 20 height 20
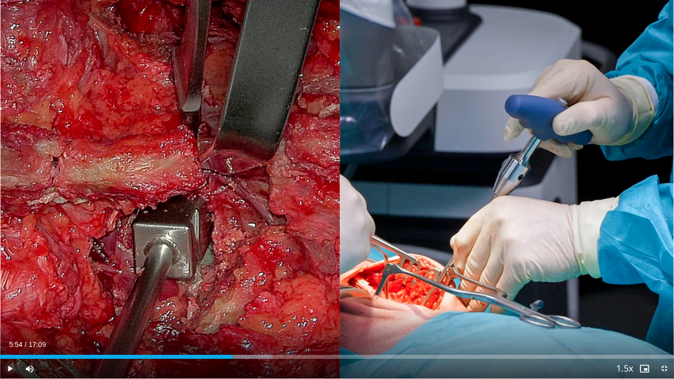
click at [4, 317] on span "Video Player" at bounding box center [10, 368] width 20 height 20
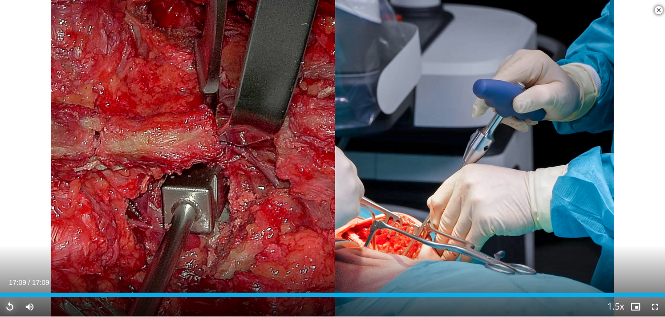
scroll to position [503, 0]
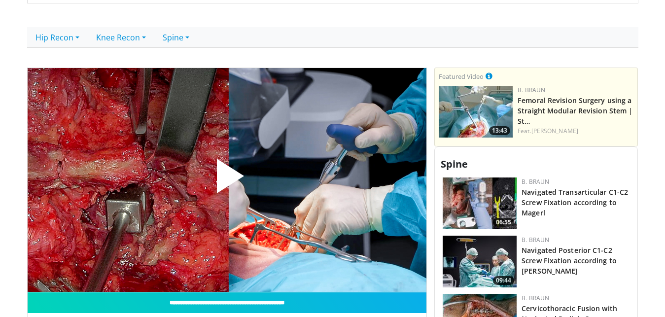
scroll to position [335, 0]
click at [227, 180] on span "Video Player" at bounding box center [227, 180] width 0 height 0
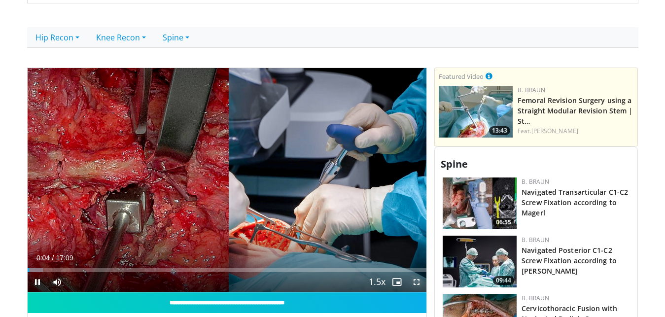
click at [415, 286] on span "Video Player" at bounding box center [417, 282] width 20 height 20
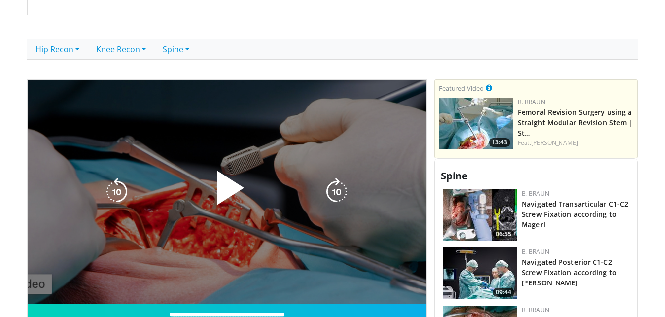
scroll to position [335, 0]
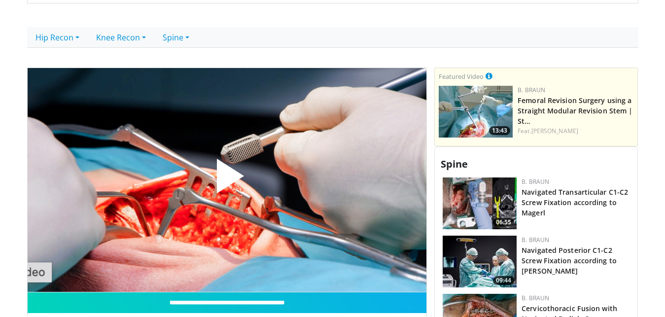
click at [227, 180] on span "Video Player" at bounding box center [227, 180] width 0 height 0
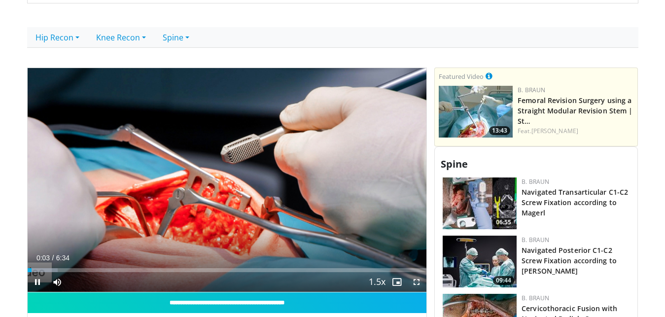
click at [416, 280] on span "Video Player" at bounding box center [417, 282] width 20 height 20
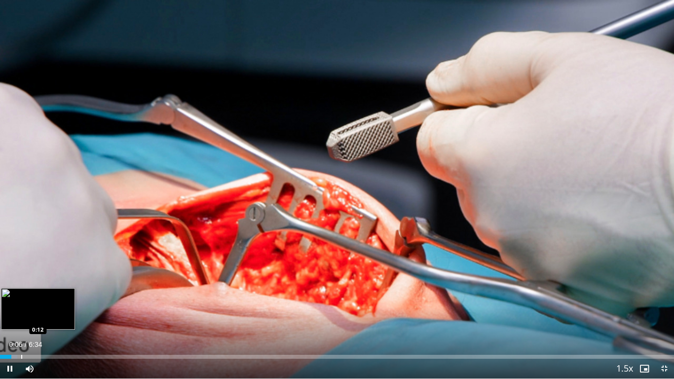
click at [21, 317] on div "Progress Bar" at bounding box center [21, 357] width 1 height 4
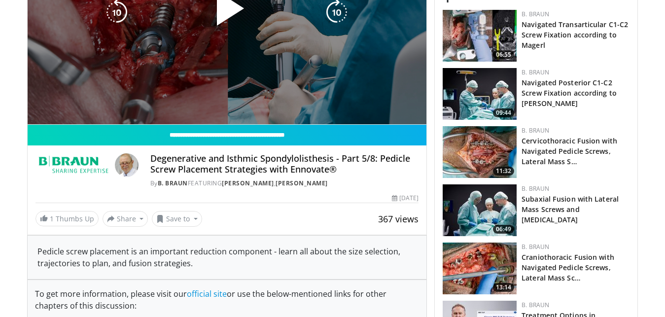
scroll to position [335, 0]
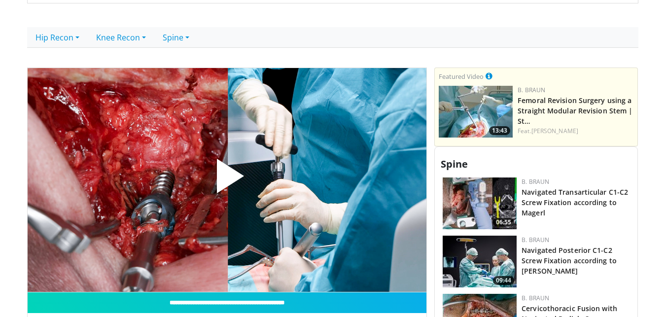
click at [227, 180] on span "Video Player" at bounding box center [227, 180] width 0 height 0
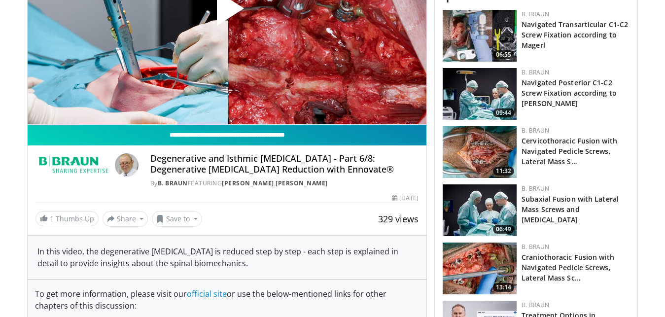
scroll to position [335, 0]
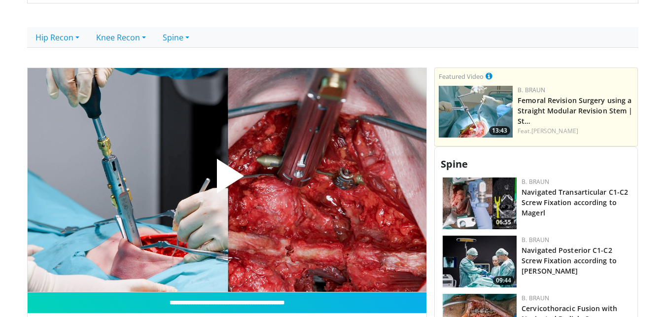
click at [227, 180] on span "Video Player" at bounding box center [227, 180] width 0 height 0
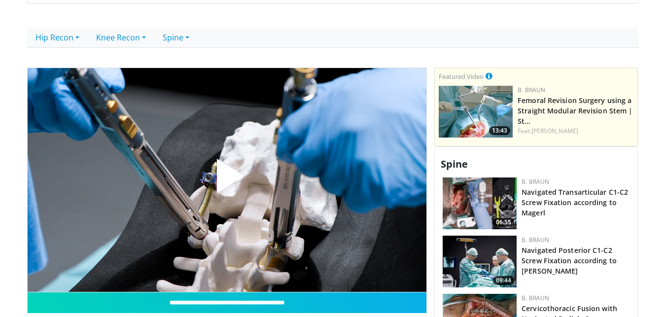
scroll to position [335, 0]
click at [227, 180] on span "Video Player" at bounding box center [227, 180] width 0 height 0
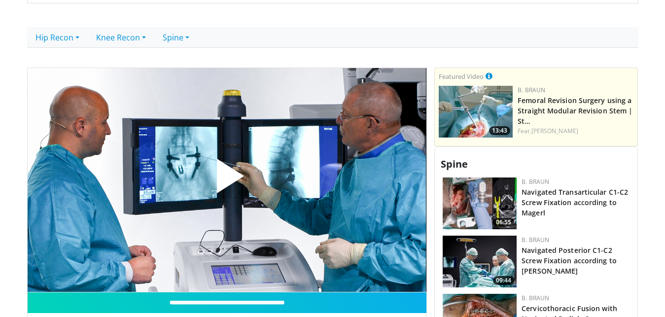
click at [227, 180] on span "Video Player" at bounding box center [227, 180] width 0 height 0
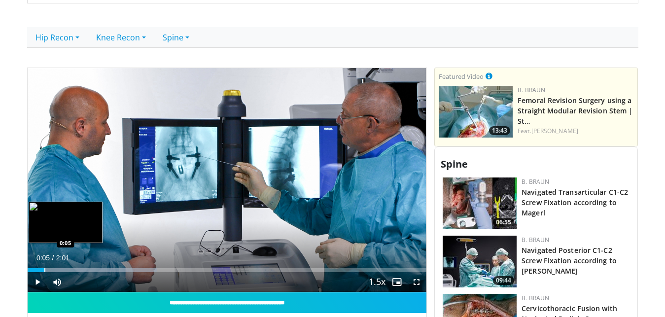
click at [44, 268] on div "Loaded : 32.48% 0:03 0:05" at bounding box center [227, 267] width 399 height 9
click at [69, 267] on div "Loaded : 40.62% 0:06 0:12" at bounding box center [227, 267] width 399 height 9
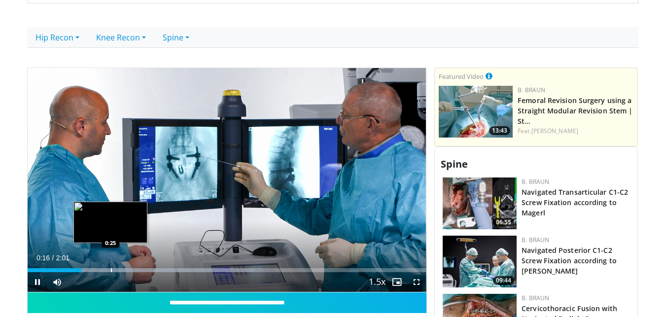
click at [110, 271] on div "Loaded : 56.89% 0:16 0:25" at bounding box center [227, 270] width 399 height 4
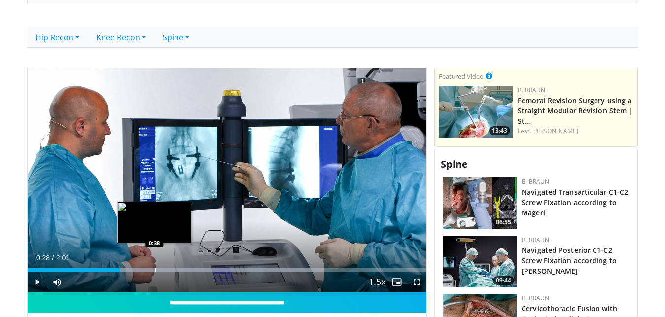
click at [154, 272] on div "Loaded : 73.16% 0:28 0:38" at bounding box center [227, 270] width 399 height 4
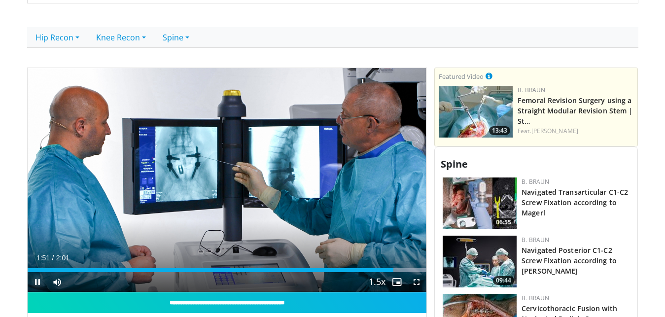
click at [35, 282] on span "Video Player" at bounding box center [38, 282] width 20 height 20
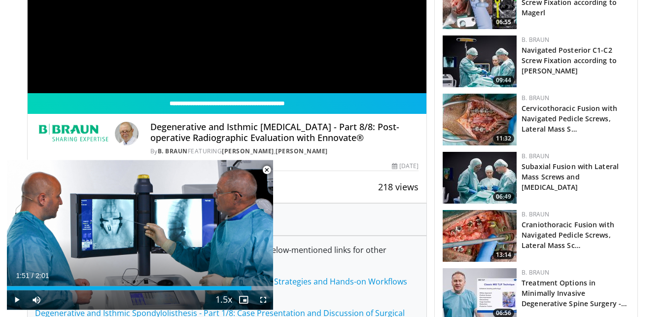
scroll to position [555, 0]
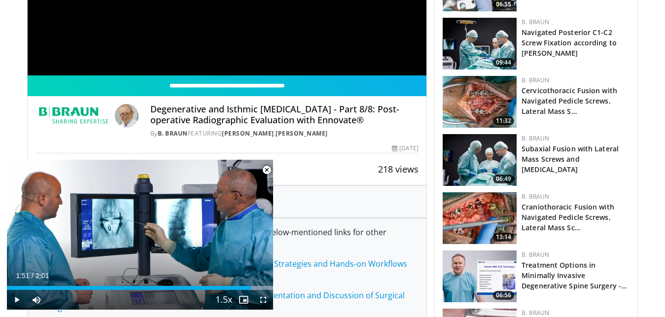
drag, startPoint x: 306, startPoint y: 199, endPoint x: 302, endPoint y: 173, distance: 26.4
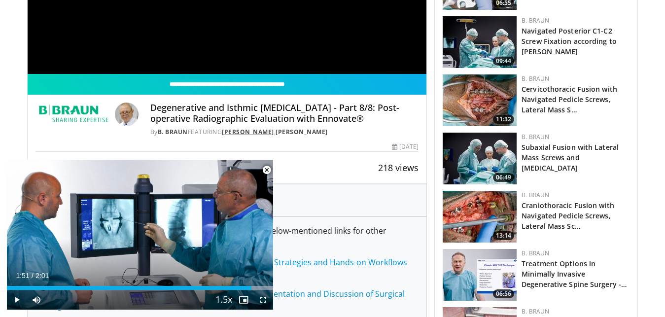
click at [259, 132] on link "Michael Rauschmann" at bounding box center [248, 132] width 52 height 8
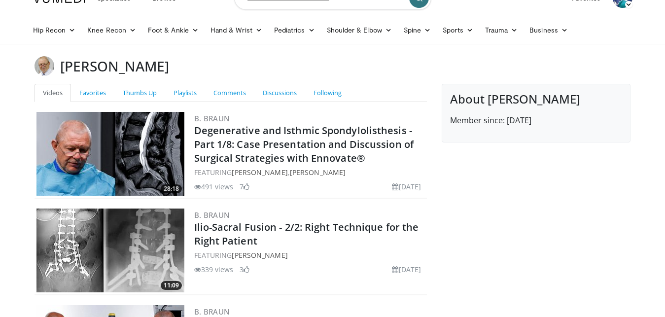
scroll to position [102, 0]
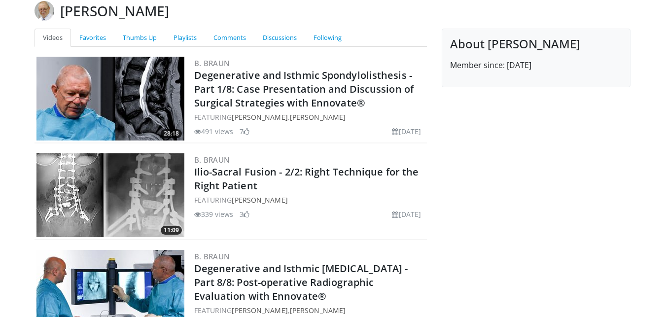
drag, startPoint x: 560, startPoint y: 221, endPoint x: 567, endPoint y: 249, distance: 29.2
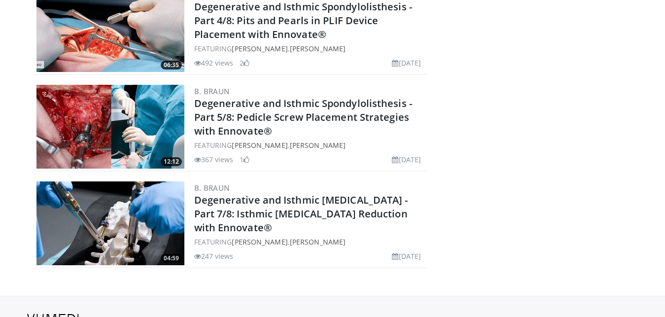
scroll to position [997, 0]
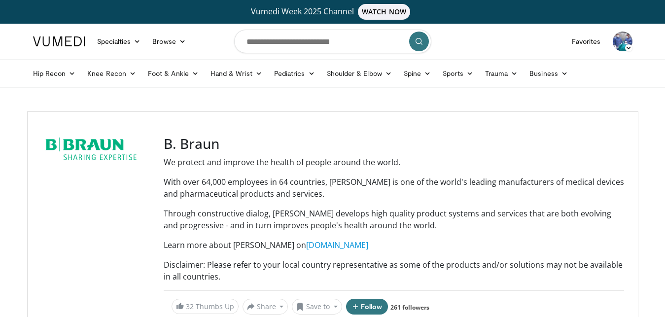
scroll to position [555, 0]
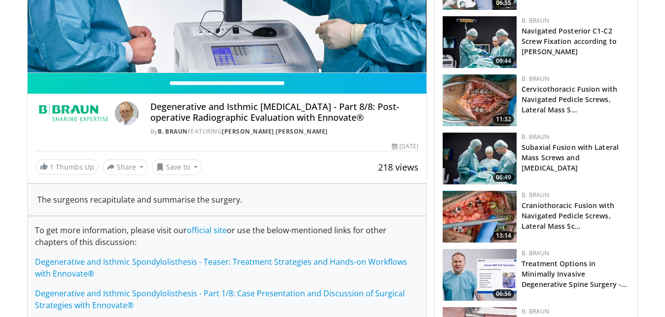
click at [62, 116] on img at bounding box center [72, 114] width 75 height 24
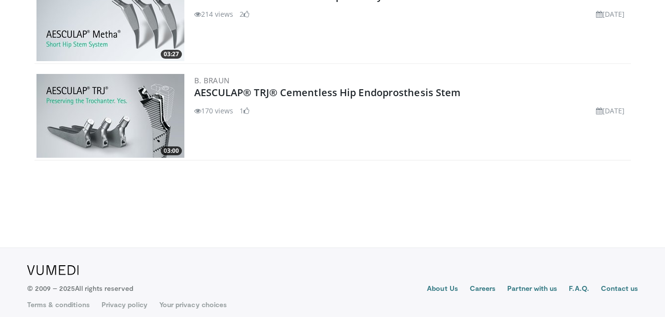
scroll to position [2661, 0]
